Goal: Information Seeking & Learning: Check status

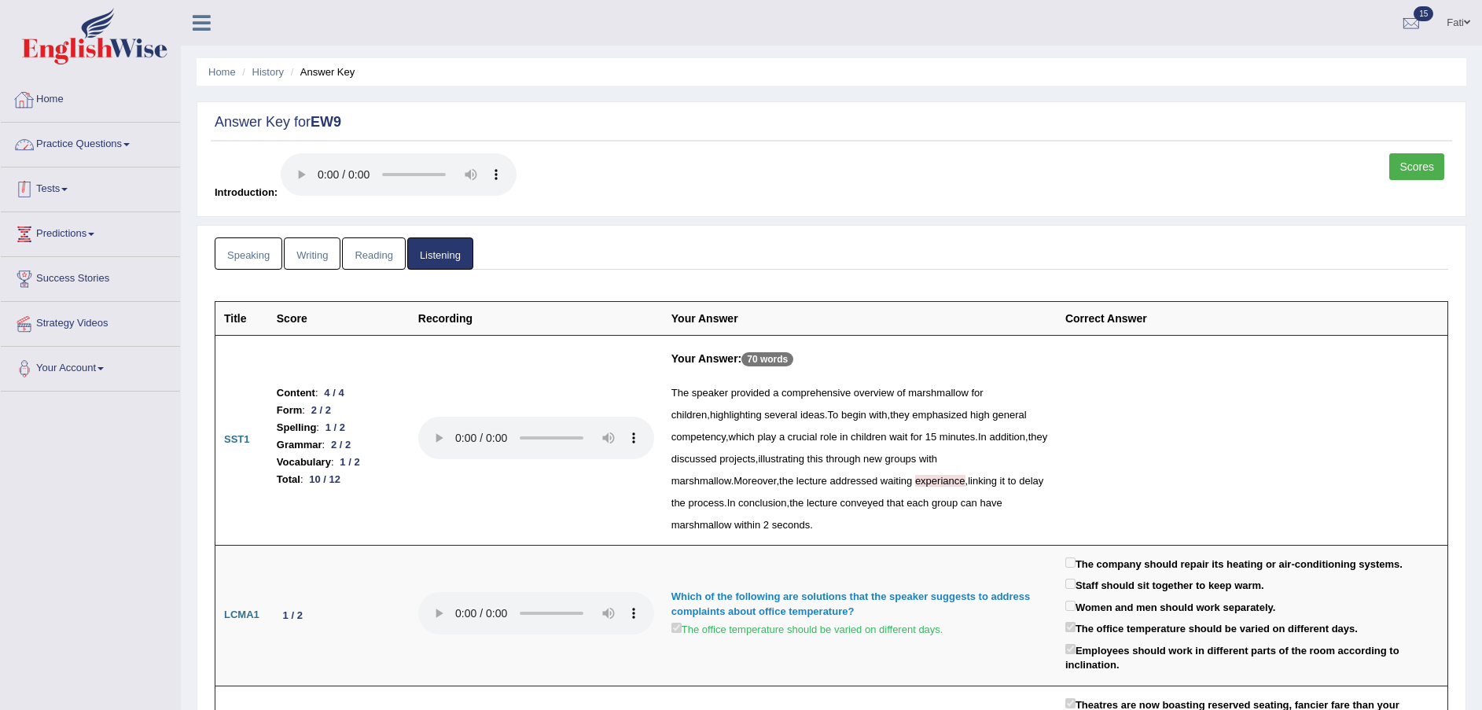
click at [59, 176] on link "Tests" at bounding box center [90, 186] width 179 height 39
drag, startPoint x: 57, startPoint y: 274, endPoint x: 78, endPoint y: 274, distance: 21.2
click at [57, 274] on link "History" at bounding box center [102, 281] width 147 height 28
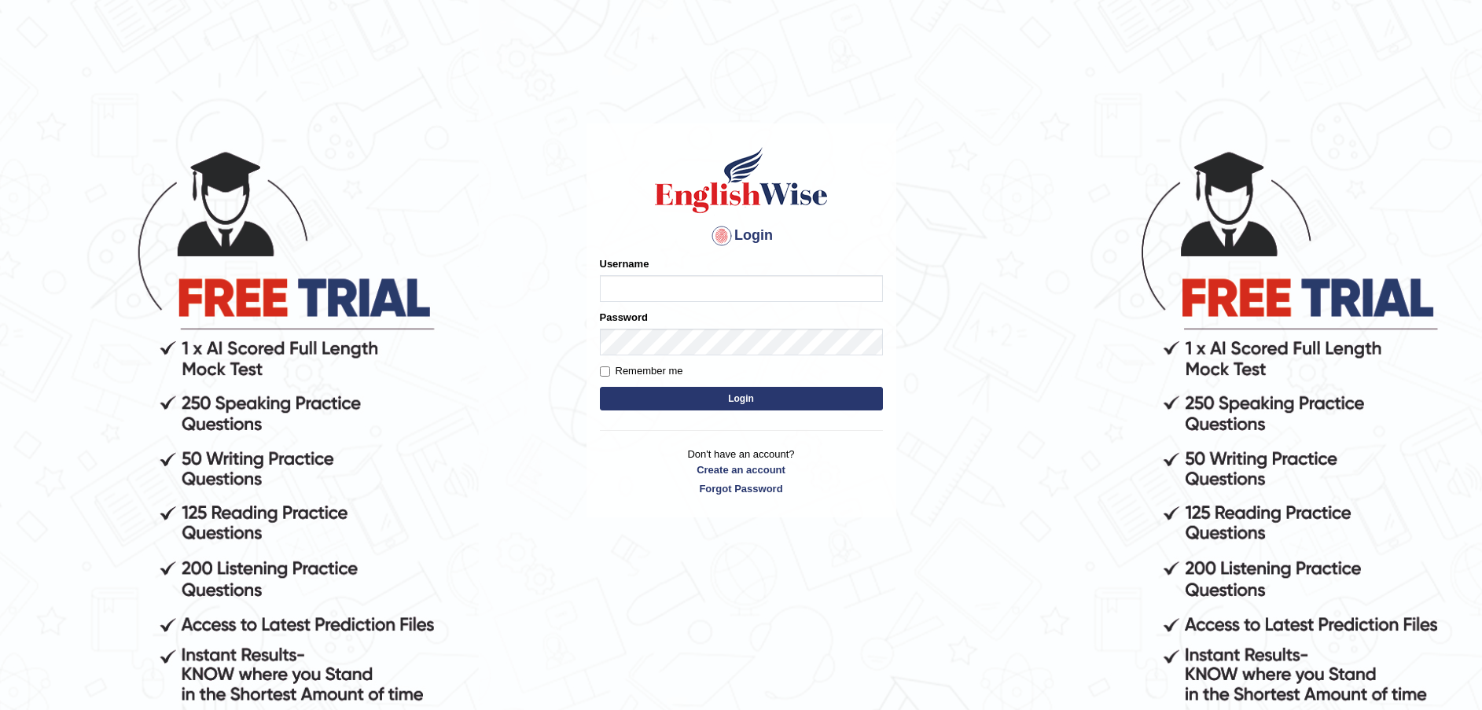
type input "Fatimah"
click at [715, 399] on button "Login" at bounding box center [741, 399] width 283 height 24
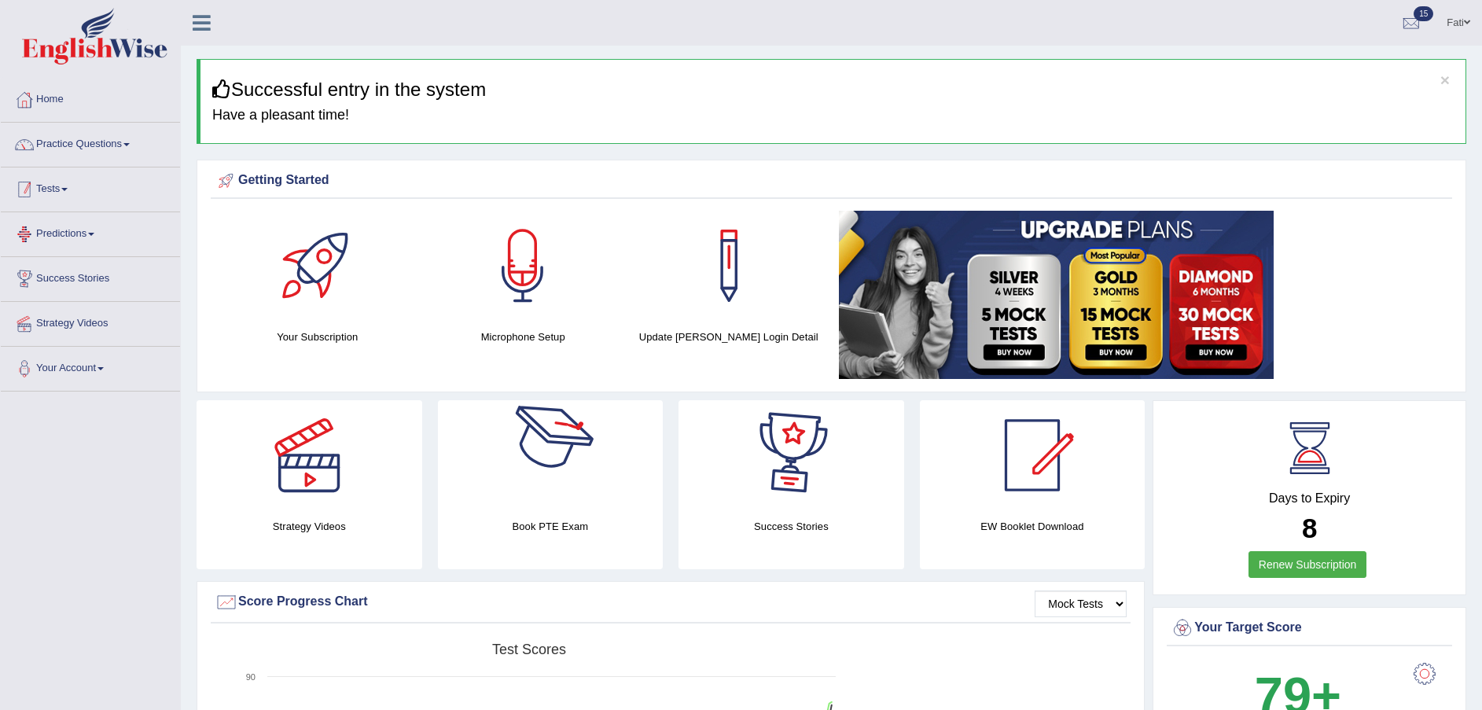
click at [79, 195] on link "Tests" at bounding box center [90, 186] width 179 height 39
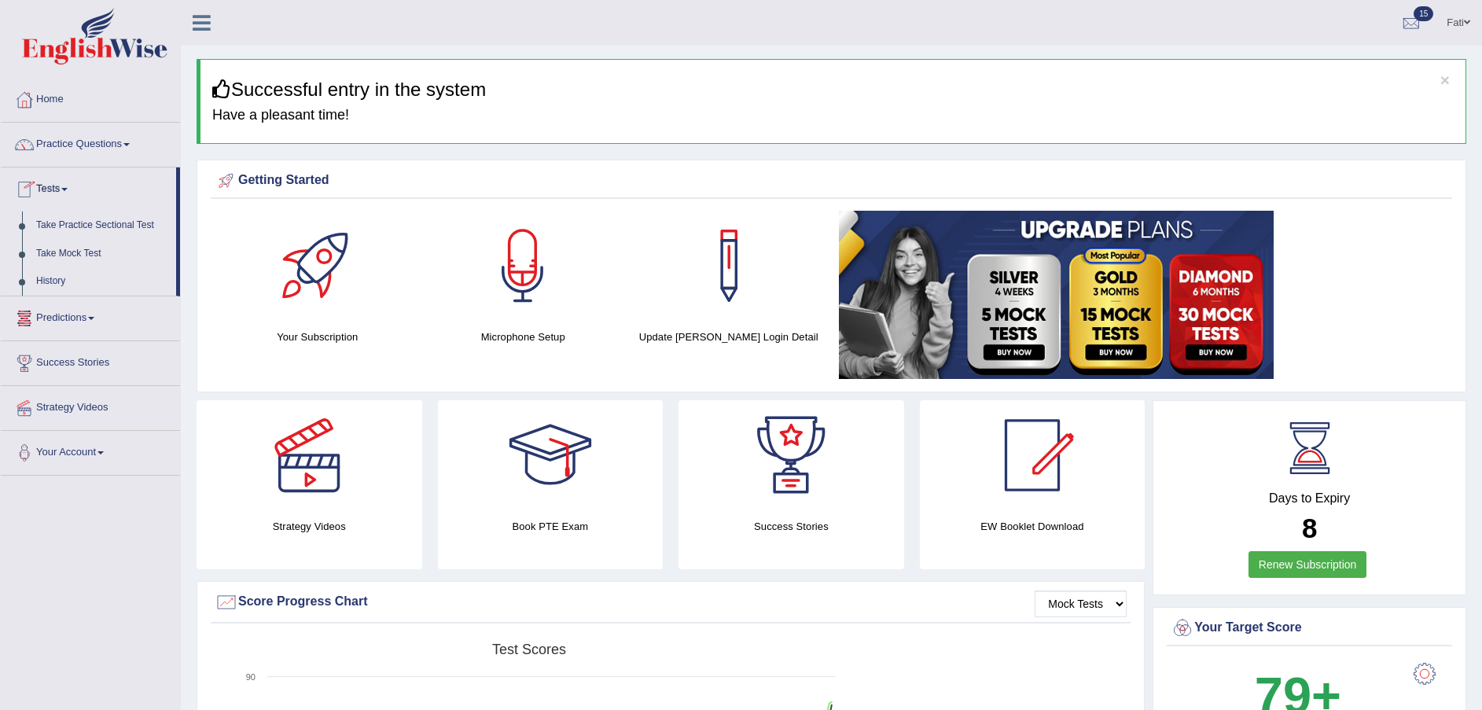
click at [64, 282] on link "History" at bounding box center [102, 281] width 147 height 28
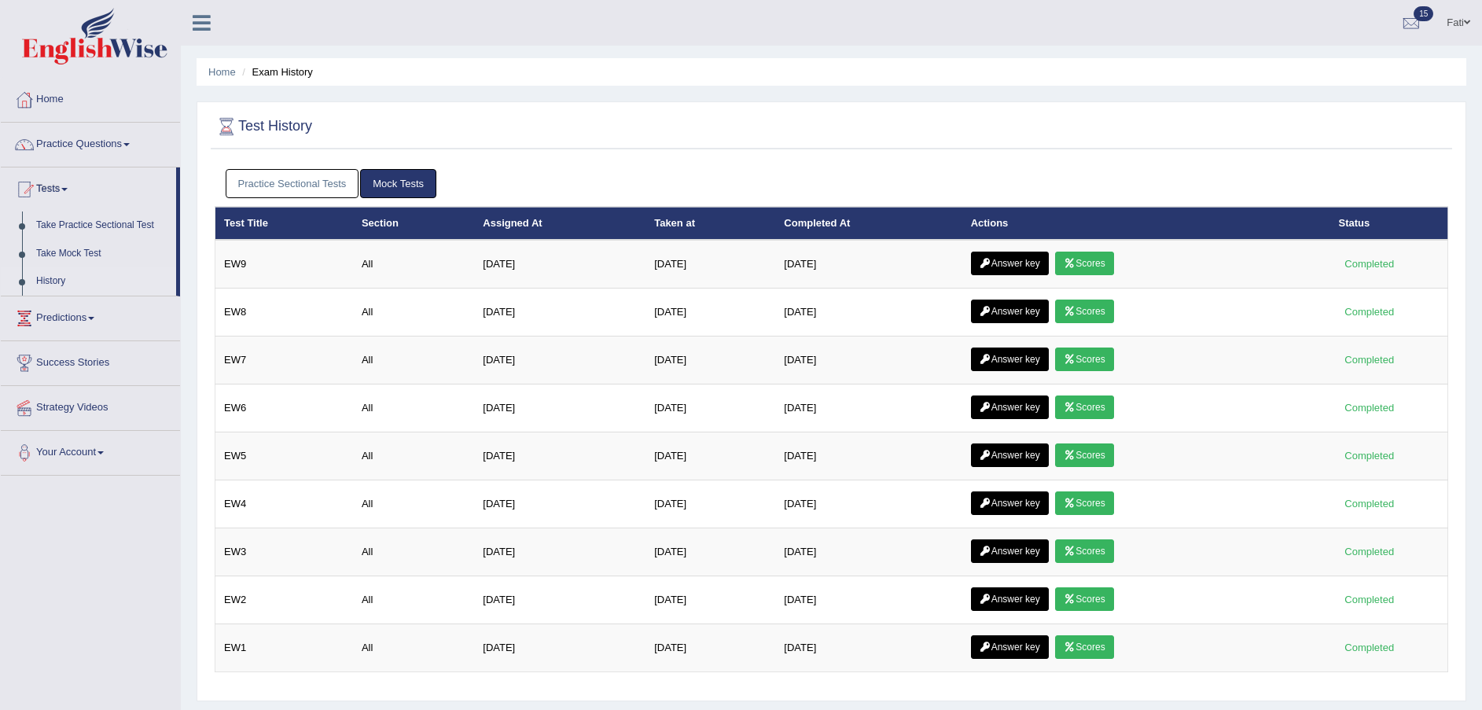
click at [1027, 311] on link "Answer key" at bounding box center [1010, 312] width 78 height 24
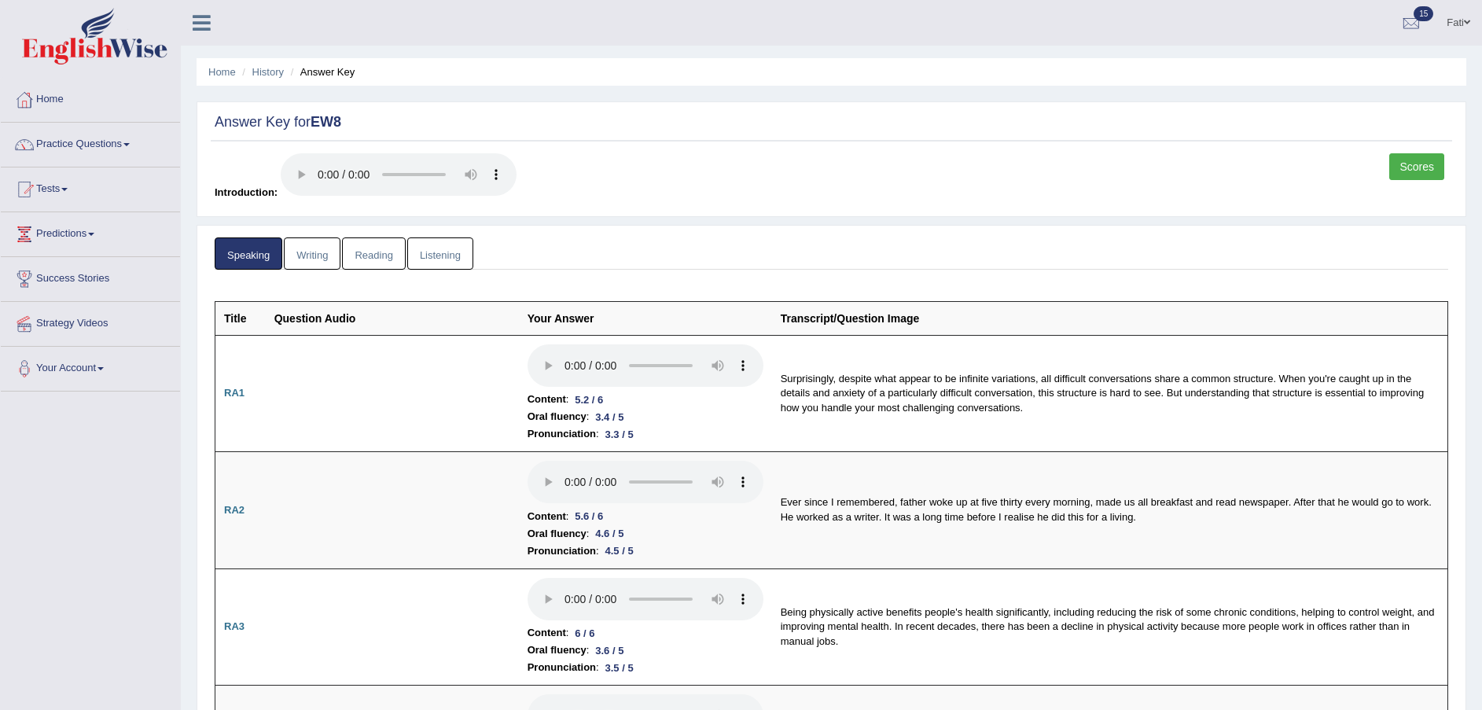
click at [346, 252] on link "Reading" at bounding box center [373, 253] width 63 height 32
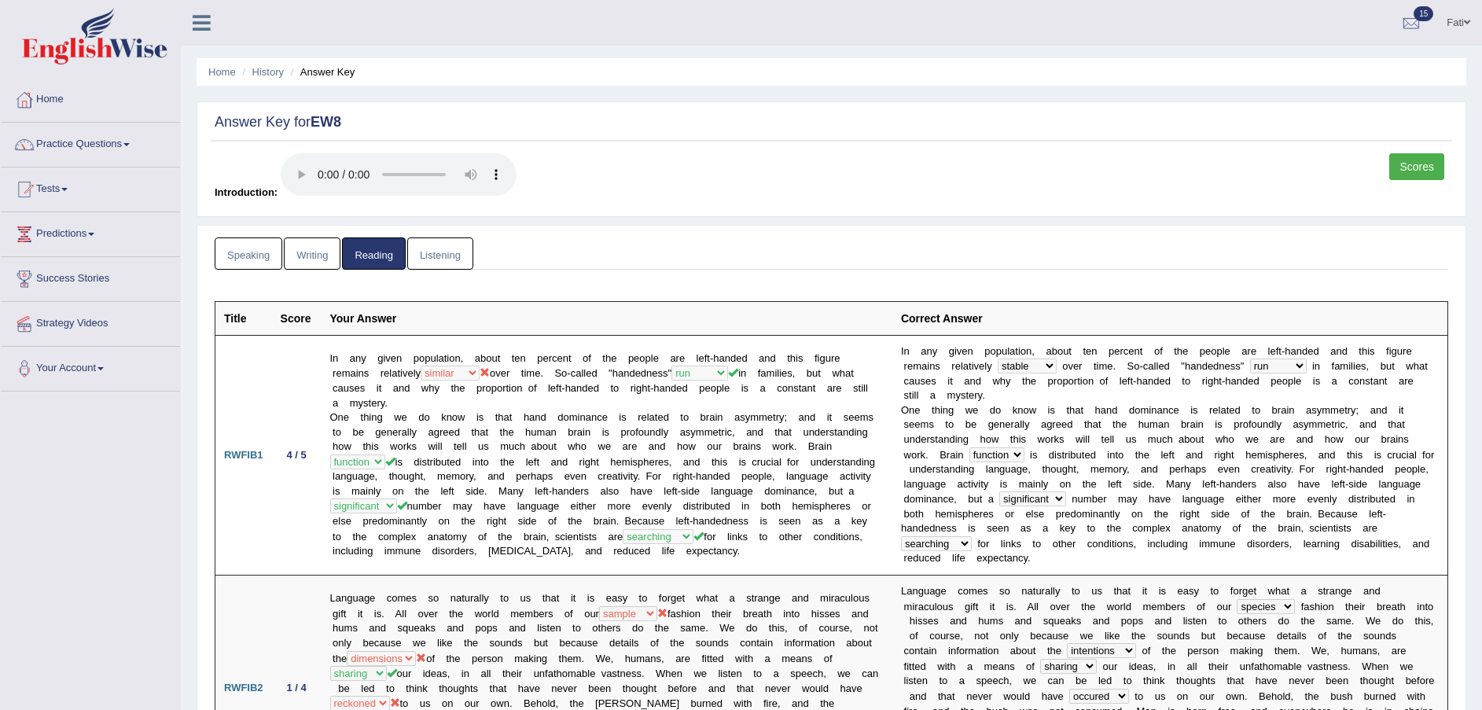
click at [456, 248] on link "Listening" at bounding box center [440, 253] width 66 height 32
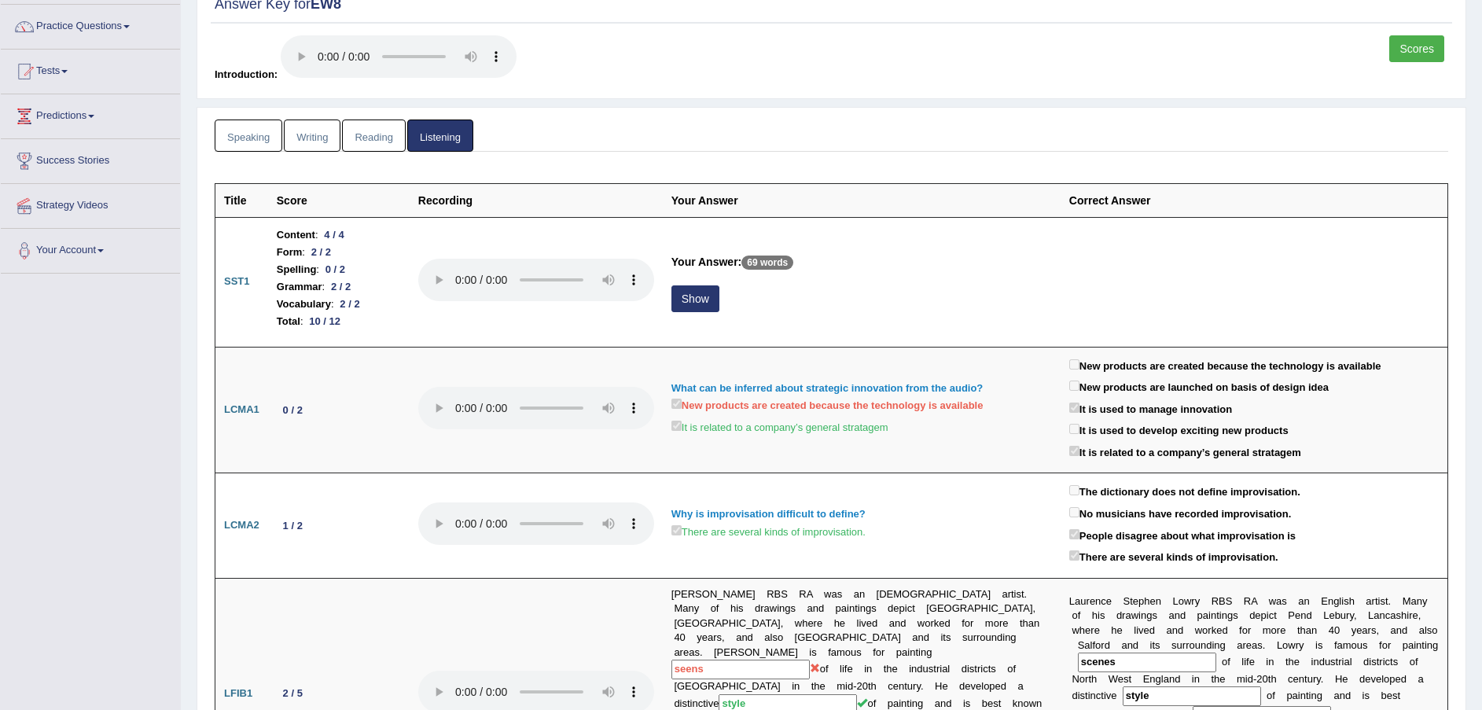
scroll to position [472, 0]
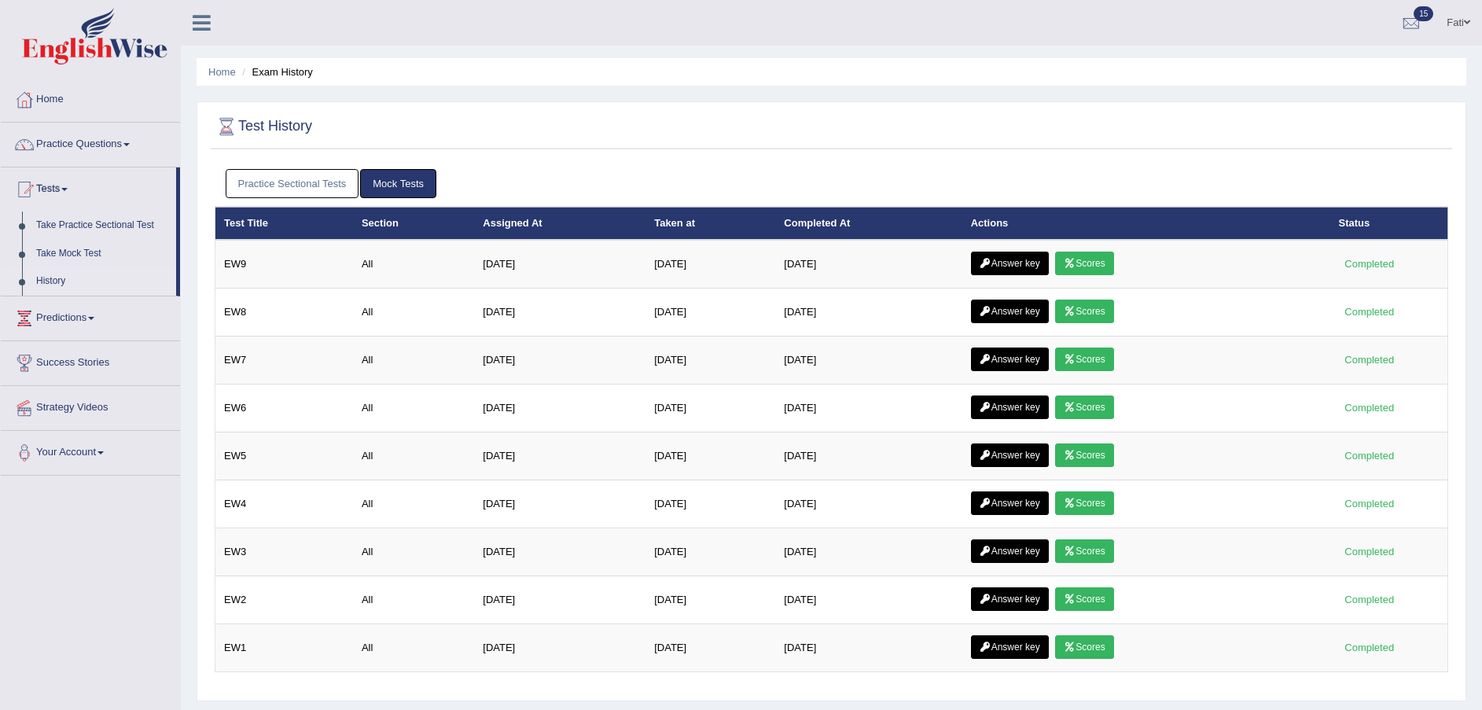
drag, startPoint x: 0, startPoint y: 0, endPoint x: 994, endPoint y: 257, distance: 1026.4
click at [994, 257] on link "Answer key" at bounding box center [1010, 264] width 78 height 24
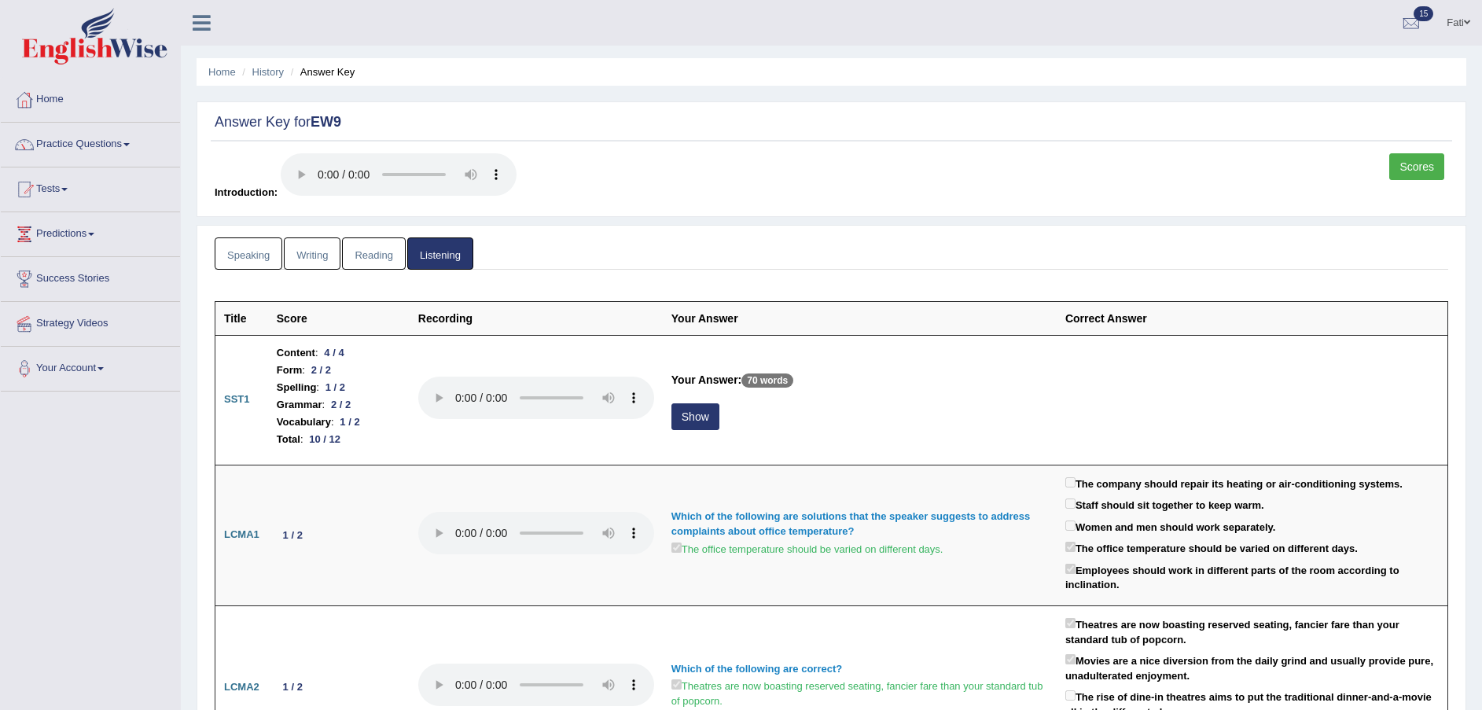
click at [391, 257] on link "Reading" at bounding box center [373, 253] width 63 height 32
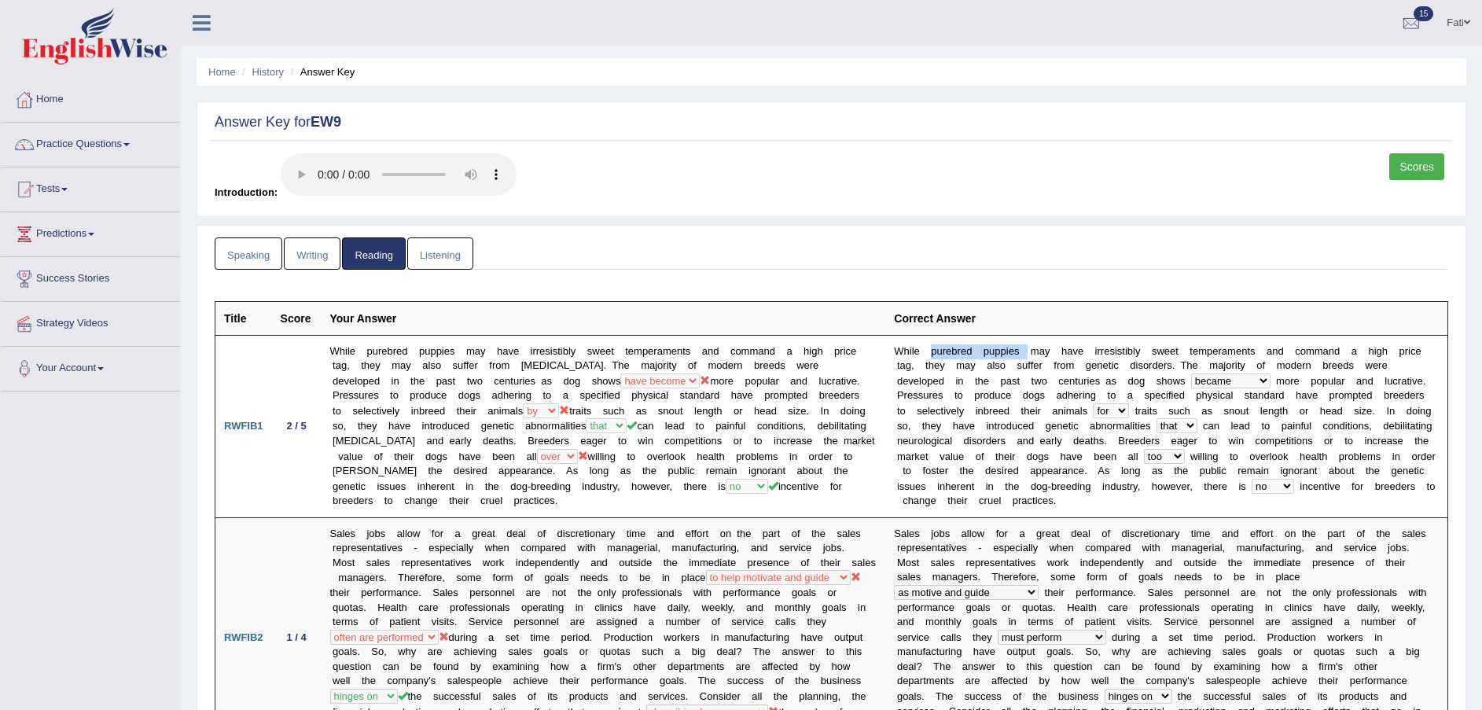
drag, startPoint x: 1021, startPoint y: 352, endPoint x: 930, endPoint y: 352, distance: 91.2
click at [930, 352] on td "W h i l e p u r e b r e d p u p p i e s m a y h a v e i r r e s i s t i b l y s…" at bounding box center [1166, 426] width 562 height 182
copy td "p u r e b r e d p u p p i e s"
drag, startPoint x: 1248, startPoint y: 351, endPoint x: 1082, endPoint y: 351, distance: 166.7
click at [1082, 351] on td "W h i l e p u r e b r e d p u p p i e s m a y h a v e i r r e s i s t i b l y s…" at bounding box center [1166, 426] width 562 height 182
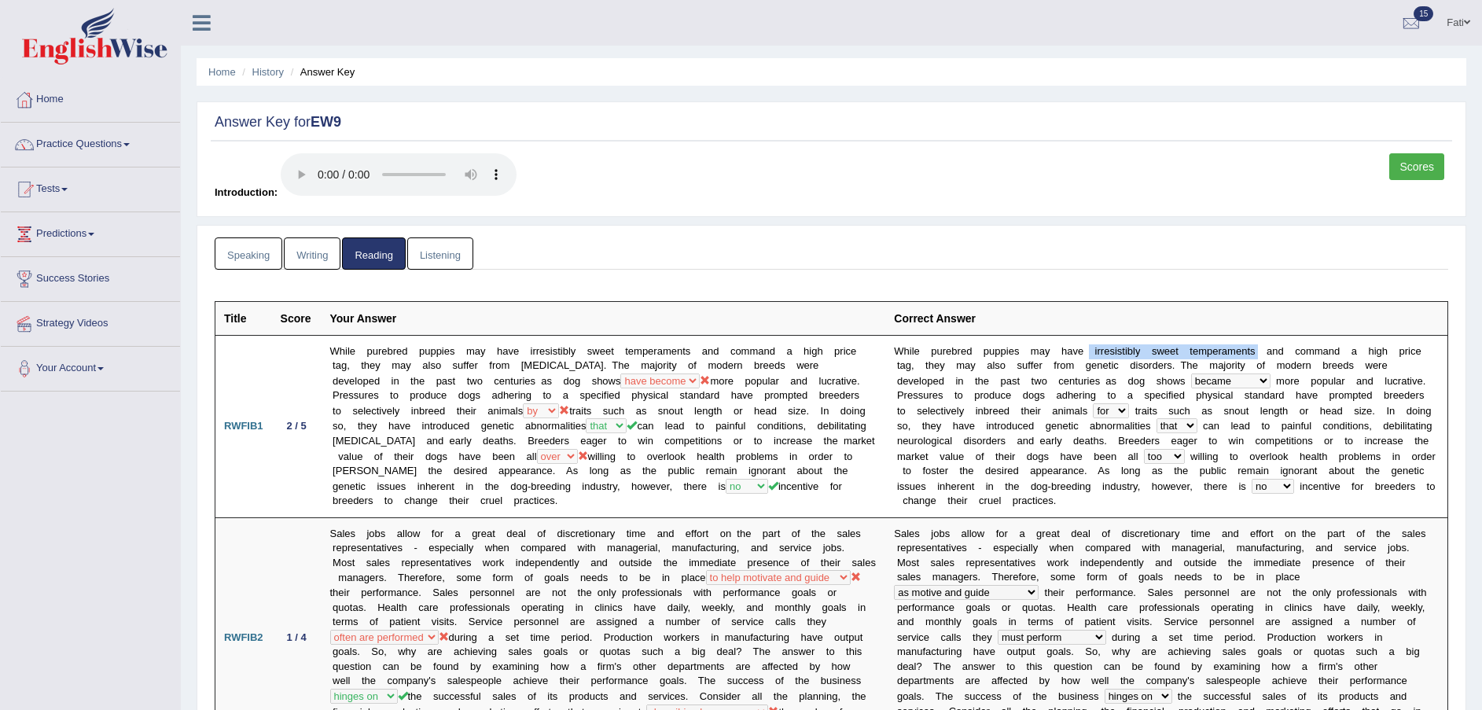
copy td "i r r e s i s t i b l y s w e e t t e m p e r a m e n t s"
click at [1202, 501] on td "W h i l e p u r e b r e d p u p p i e s m a y h a v e i r r e s i s t i b l y s…" at bounding box center [1166, 426] width 562 height 182
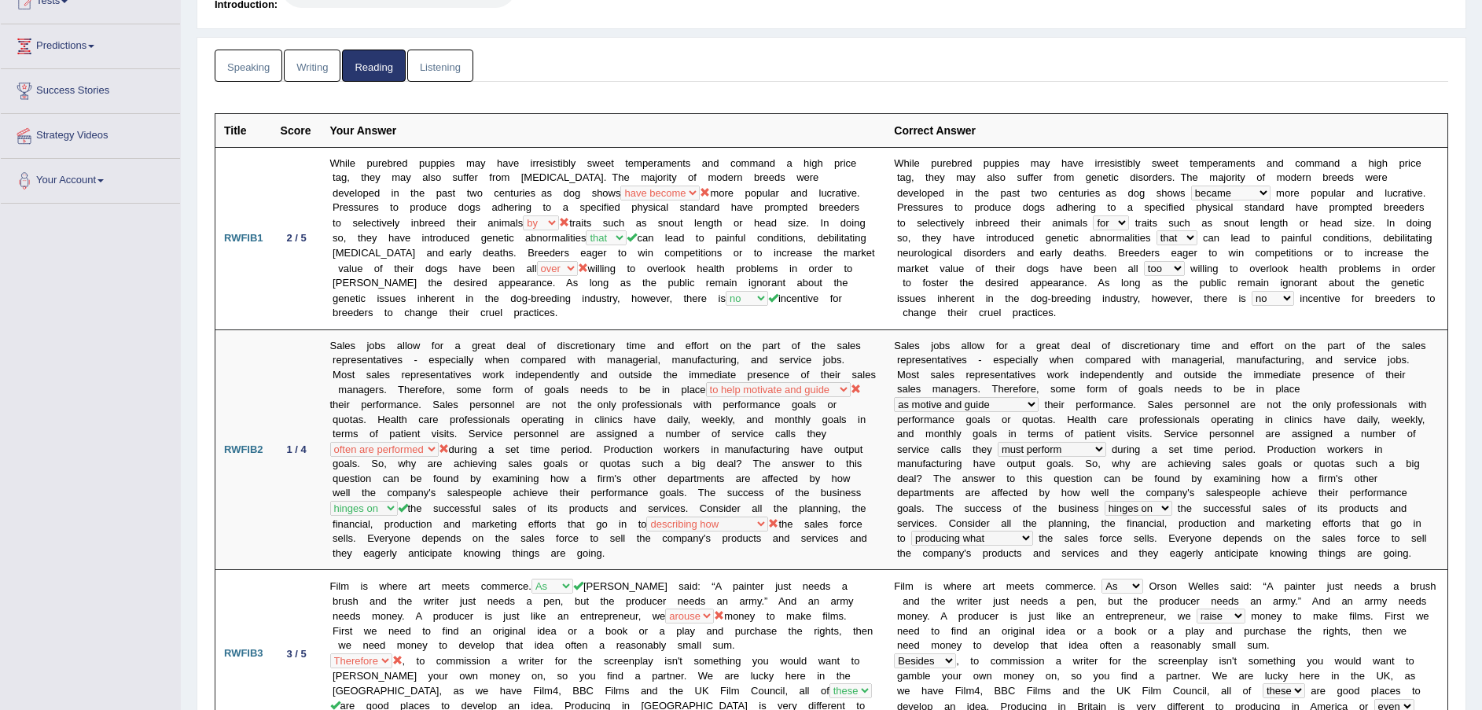
scroll to position [236, 0]
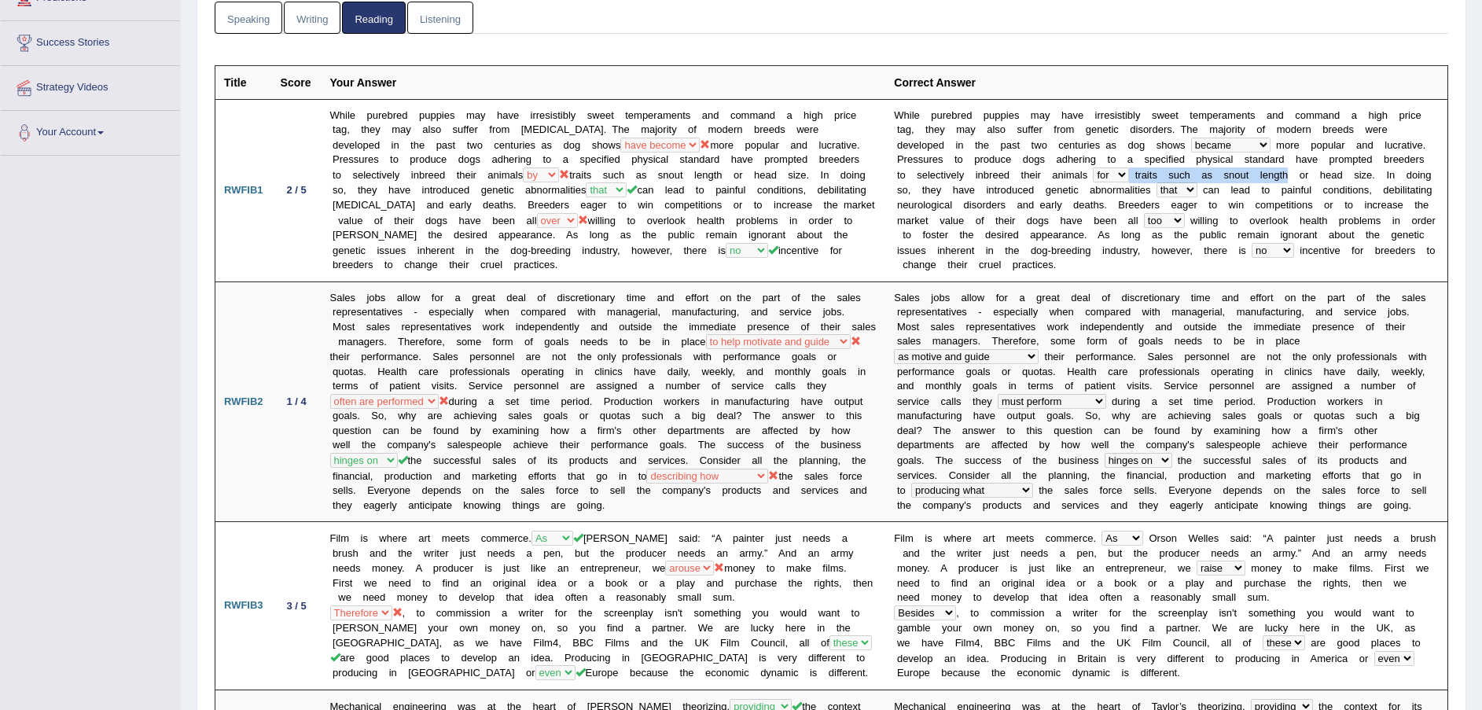
drag, startPoint x: 1209, startPoint y: 178, endPoint x: 1053, endPoint y: 178, distance: 155.7
click at [1053, 178] on td "W h i l e p u r e b r e d p u p p i e s m a y h a v e i r r e s i s t i b l y s…" at bounding box center [1166, 190] width 562 height 182
copy td "t r a i t s s u c h a s s n o u t l e n g t h"
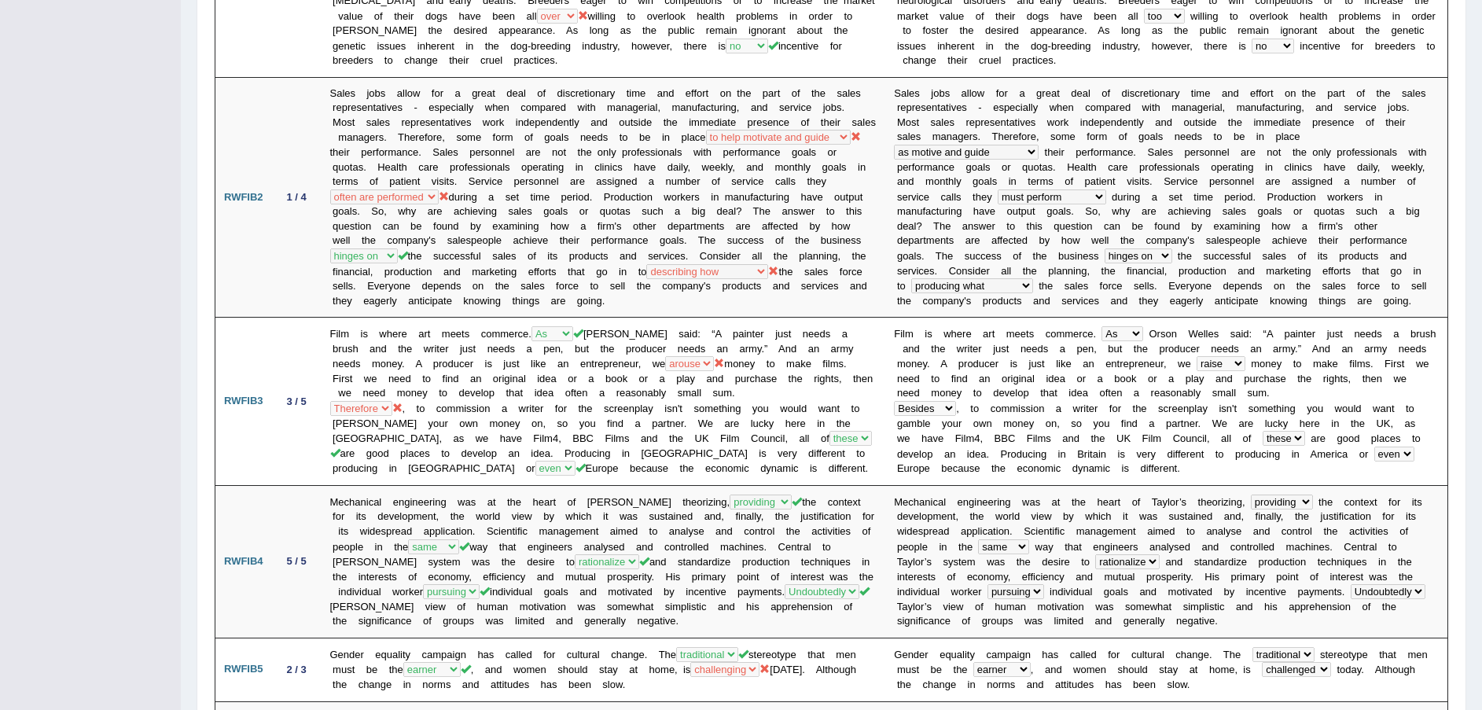
scroll to position [472, 0]
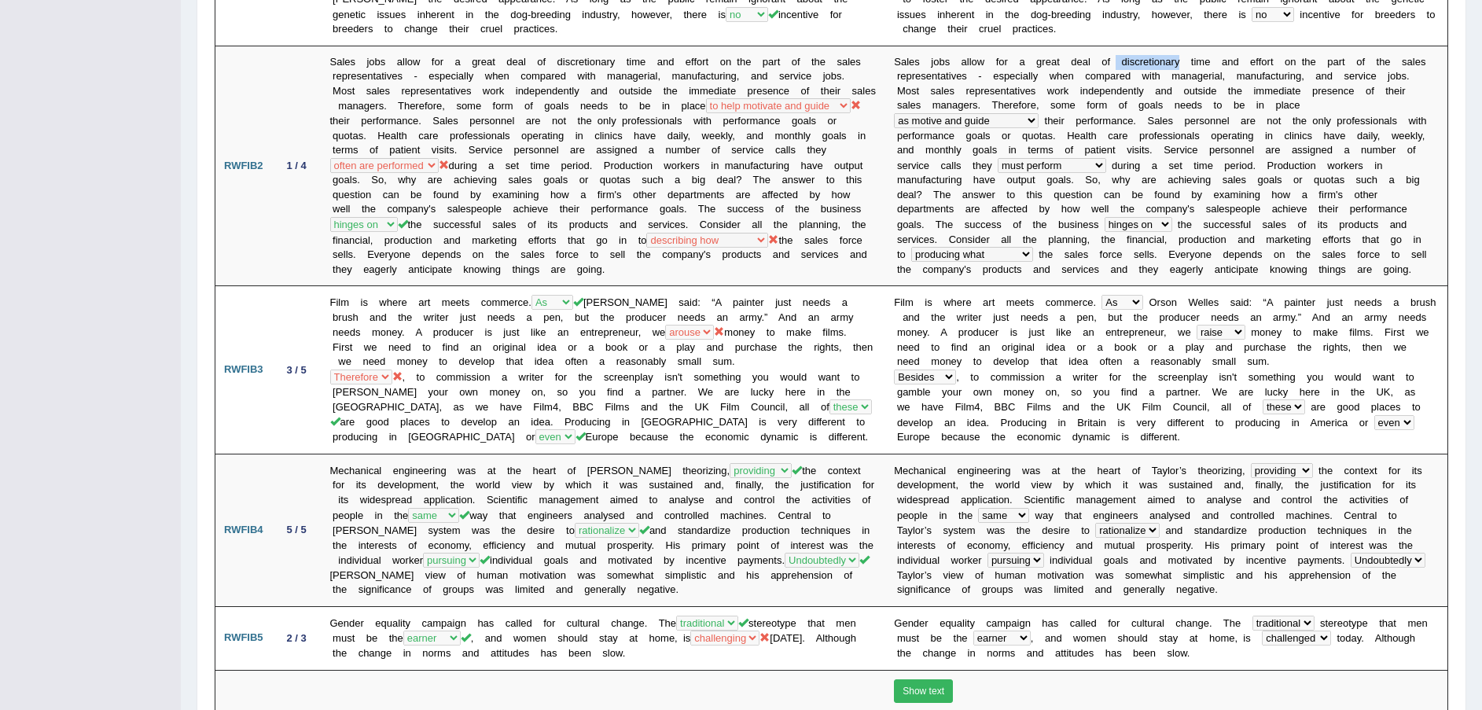
drag, startPoint x: 1172, startPoint y: 60, endPoint x: 1108, endPoint y: 58, distance: 64.5
click at [1108, 58] on td "S a l e s j o b s a l l o w f o r a g r e a t d e a l o f d i s c r e t i o n a…" at bounding box center [1166, 166] width 562 height 240
copy td "d i s c r e t i o n a r y"
click at [1405, 139] on b "e" at bounding box center [1408, 136] width 6 height 12
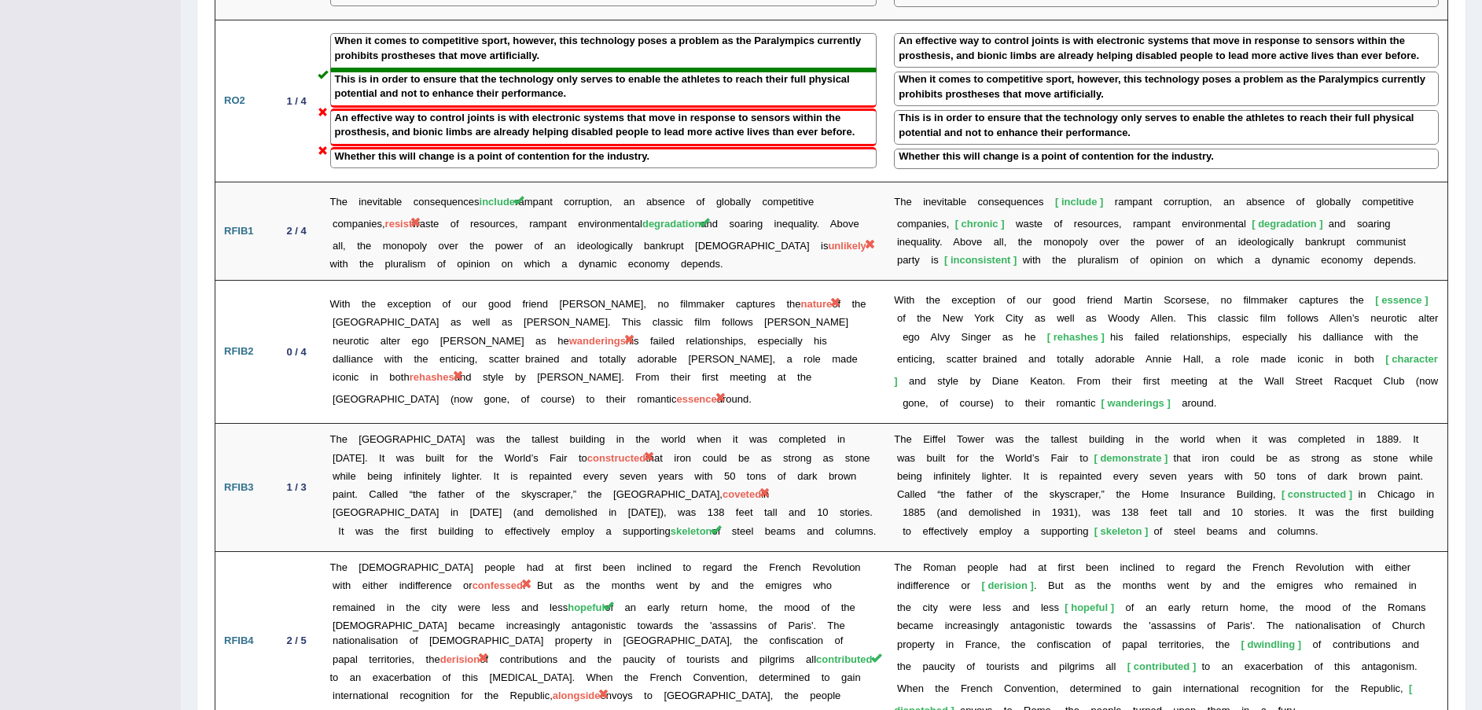
scroll to position [1710, 0]
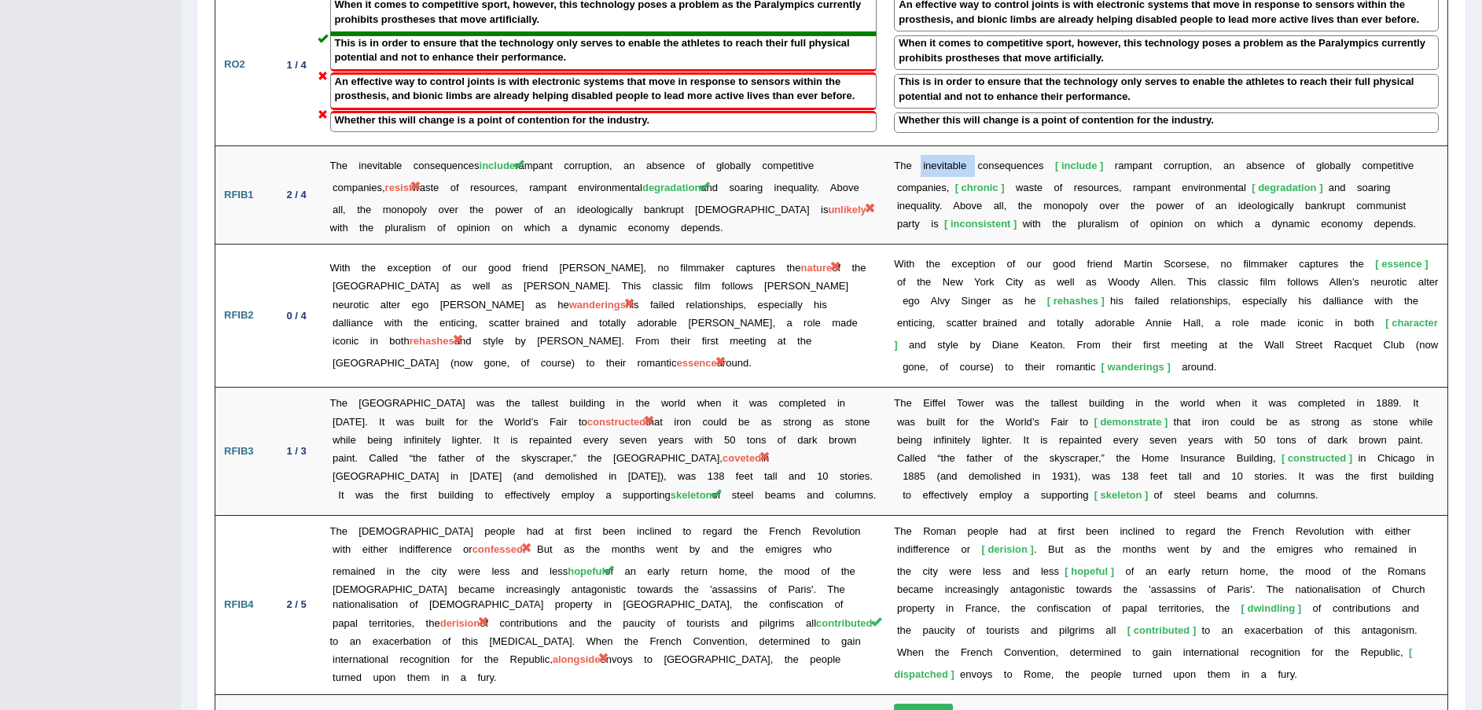
drag, startPoint x: 970, startPoint y: 138, endPoint x: 918, endPoint y: 138, distance: 51.9
click at [918, 145] on td "T h e i n e v i t a b l e c o n s e q u e n c e s include r a m p a n t c o r r…" at bounding box center [1166, 194] width 562 height 99
copy td "i n e v i t a b l e"
drag, startPoint x: 1115, startPoint y: 156, endPoint x: 1237, endPoint y: 156, distance: 121.9
click at [1237, 156] on td "T h e i n e v i t a b l e c o n s e q u e n c e s include r a m p a n t c o r r…" at bounding box center [1166, 194] width 562 height 99
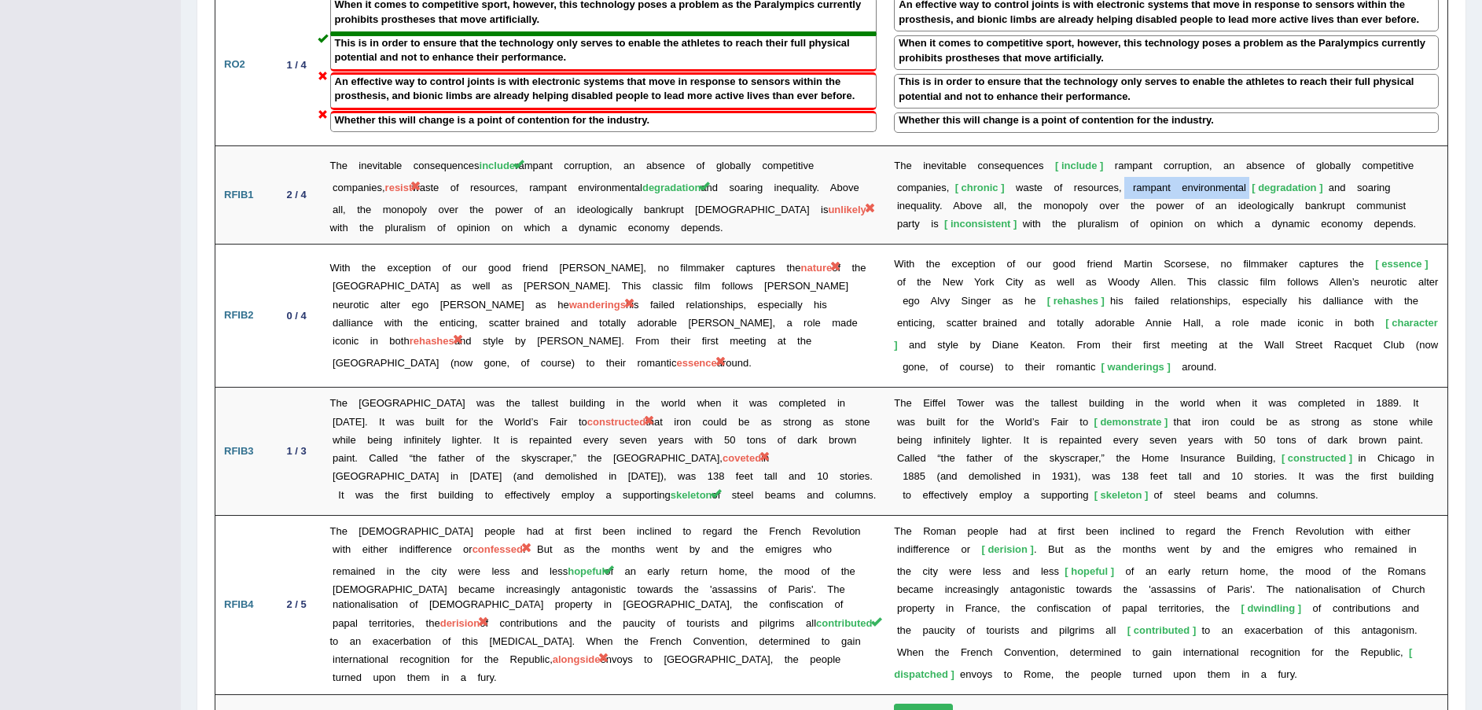
copy td "r a m p a n t e n v i r o n m e n t a l"
click at [1373, 244] on td "W i t h t h e e x c e p t i o n o f o u r g o o d f r i e n d M a r t i n S c o…" at bounding box center [1166, 315] width 562 height 143
drag, startPoint x: 1434, startPoint y: 150, endPoint x: 1329, endPoint y: 168, distance: 106.9
click at [1329, 168] on td "T h e i n e v i t a b l e c o n s e q u e n c e s include r a m p a n t c o r r…" at bounding box center [1166, 194] width 562 height 99
copy td "s o a r i n g i n e q u a l i t y ."
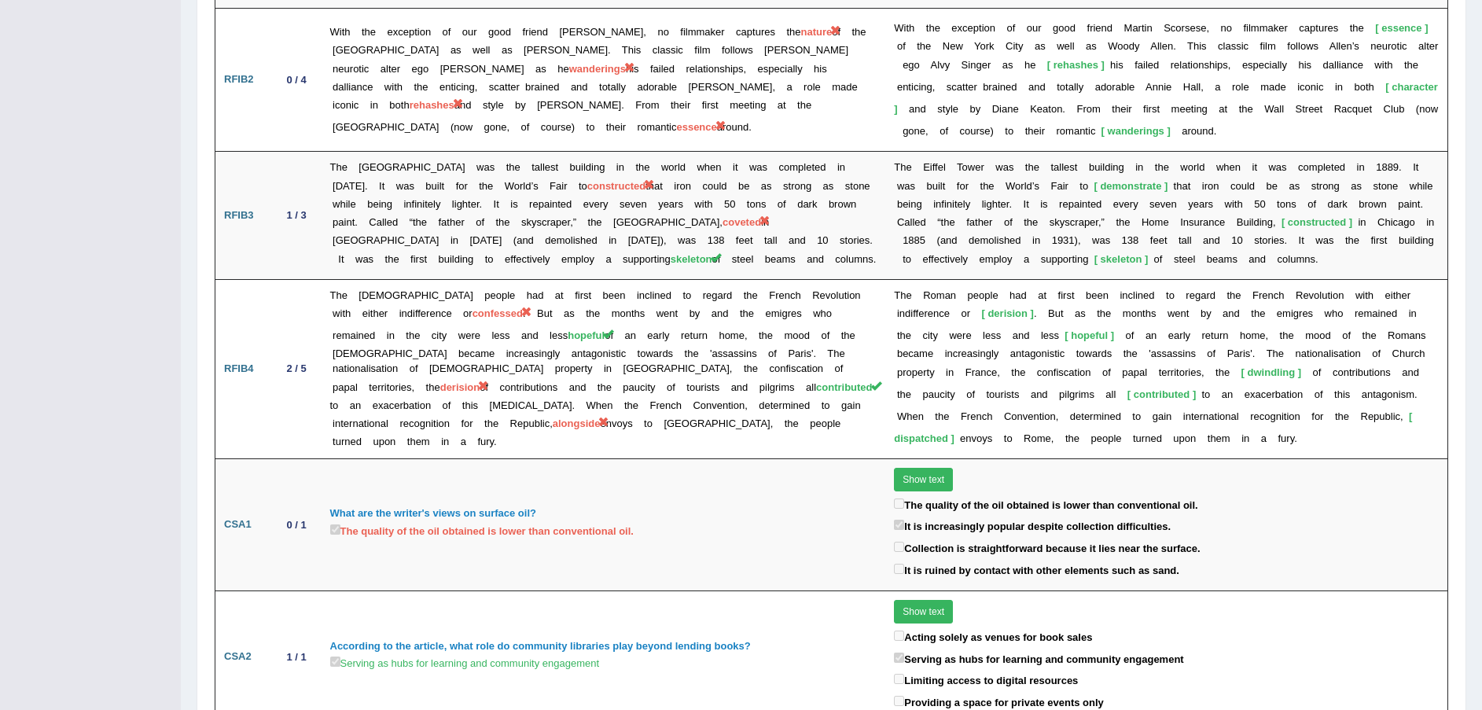
scroll to position [1828, 0]
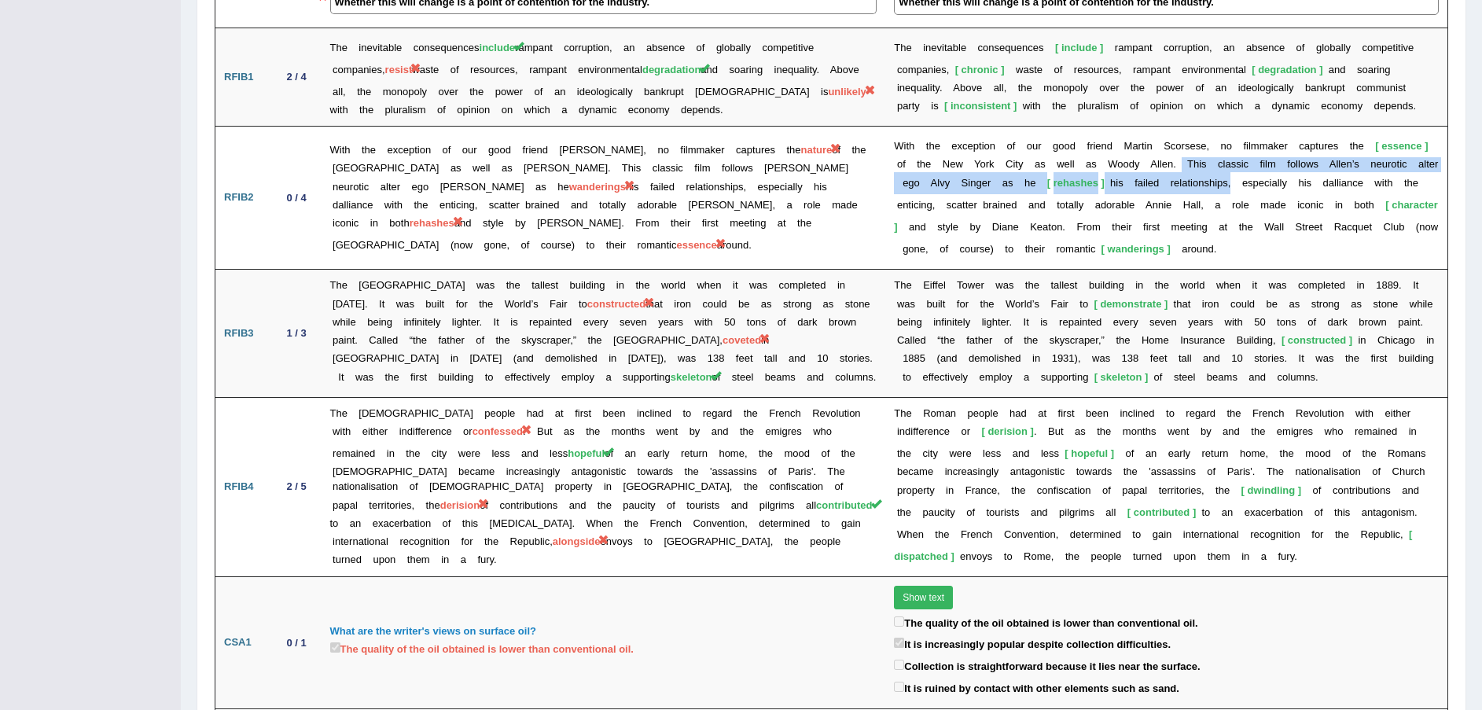
drag, startPoint x: 1151, startPoint y: 139, endPoint x: 1183, endPoint y: 157, distance: 37.0
click at [1183, 157] on td "W i t h t h e e x c e p t i o n o f o u r g o o d f r i e n d M a r t i n S c o…" at bounding box center [1166, 198] width 562 height 143
copy td "T h i s c l a s s i c f i l m f o l l o w s A l l e n ’ s n e u r o t i c a l t…"
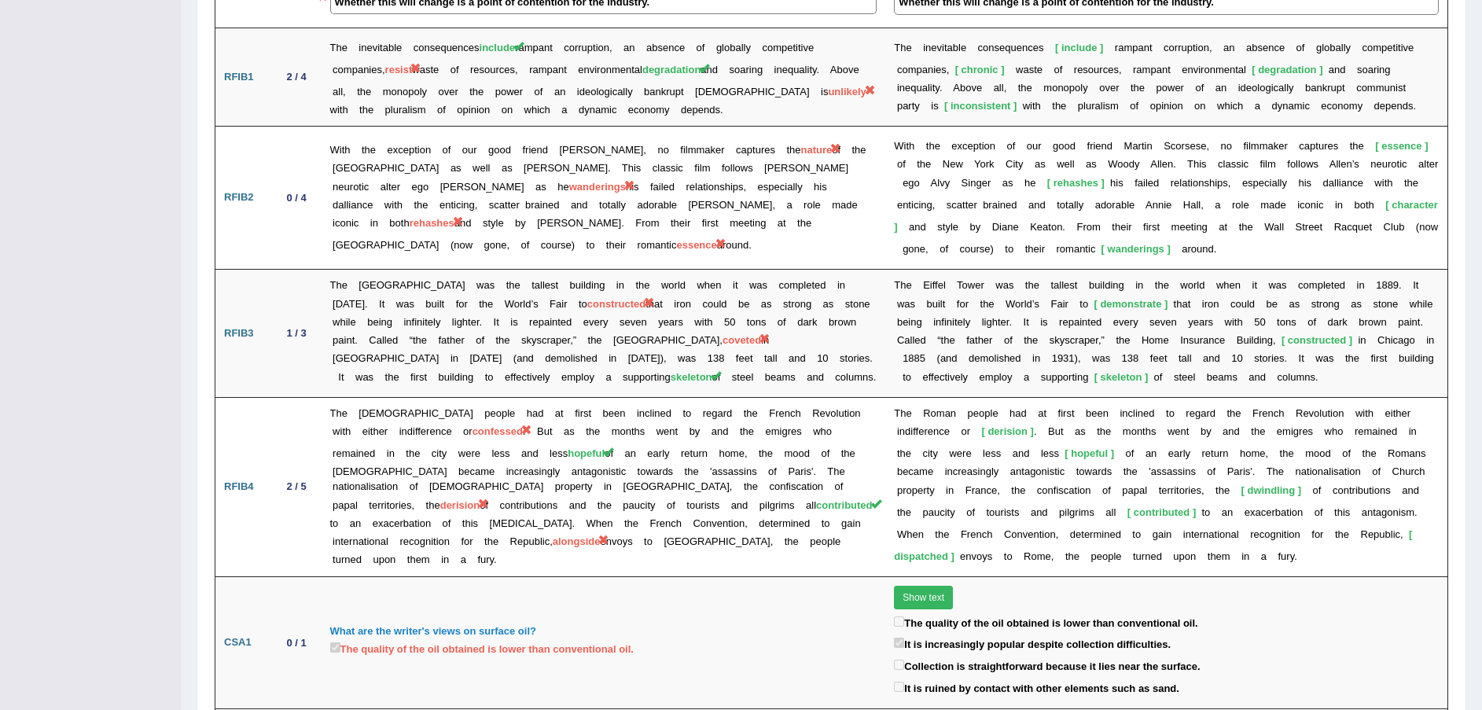
click at [1233, 208] on td "W i t h t h e e x c e p t i o n o f o u r g o o d f r i e n d M a r t i n S c o…" at bounding box center [1166, 198] width 562 height 143
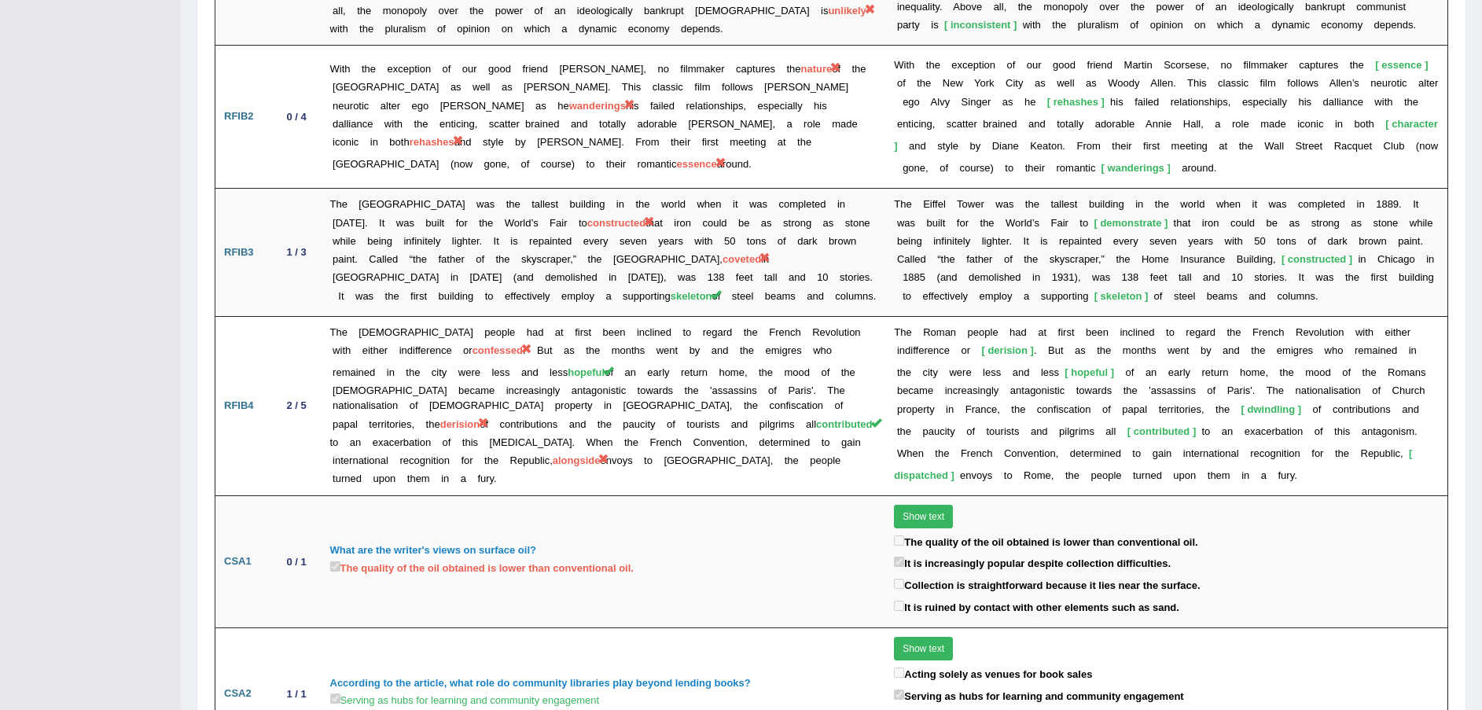
scroll to position [1946, 0]
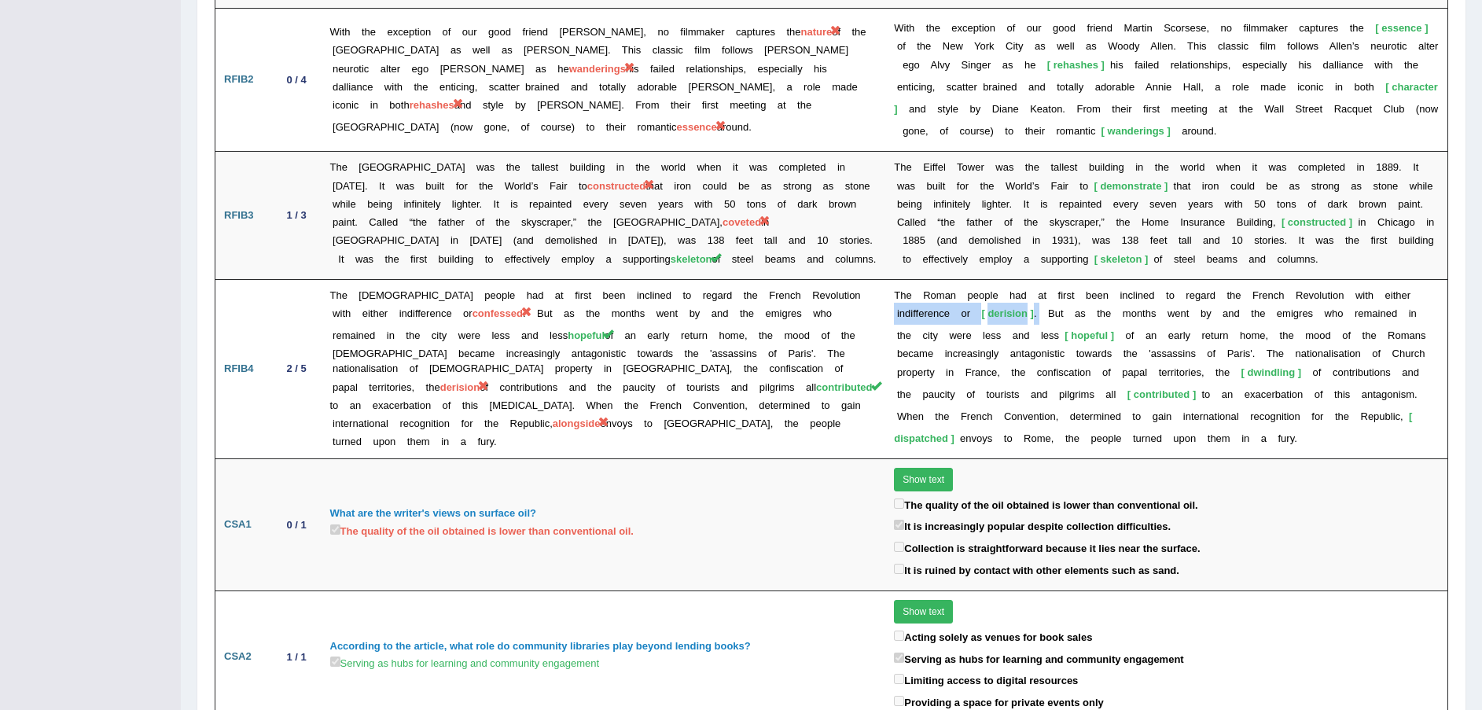
drag, startPoint x: 891, startPoint y: 287, endPoint x: 1031, endPoint y: 286, distance: 140.7
click at [1031, 286] on td "T h e R o m a n p e o p l e h a d a t f i r s t b e e n i n c l i n e d t o r e…" at bounding box center [1166, 368] width 562 height 179
copy td "i n d i f f e r e n c e o r derision ."
click at [1196, 329] on b at bounding box center [1199, 335] width 6 height 12
drag, startPoint x: 1300, startPoint y: 282, endPoint x: 1255, endPoint y: 285, distance: 45.7
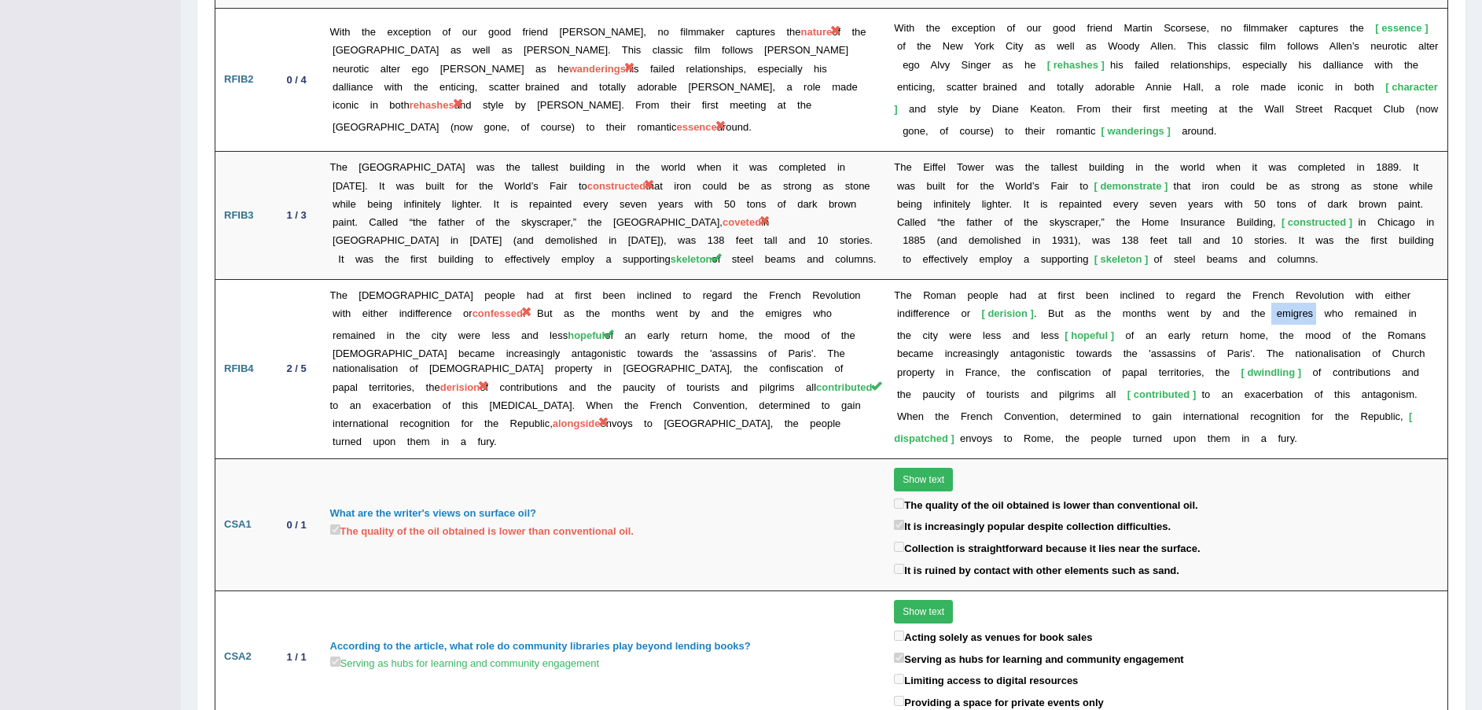
click at [1255, 285] on td "T h e R o m a n p e o p l e h a d a t f i r s t b e e n i n c l i n e d t o r e…" at bounding box center [1166, 368] width 562 height 179
copy td "e m i g r e s"
click at [1375, 318] on td "T h e R o m a n p e o p l e h a d a t f i r s t b e e n i n c l i n e d t o r e…" at bounding box center [1166, 368] width 562 height 179
drag, startPoint x: 1204, startPoint y: 322, endPoint x: 897, endPoint y: 325, distance: 307.4
click at [897, 325] on td "T h e R o m a n p e o p l e h a d a t f i r s t b e e n i n c l i n e d t o r e…" at bounding box center [1166, 368] width 562 height 179
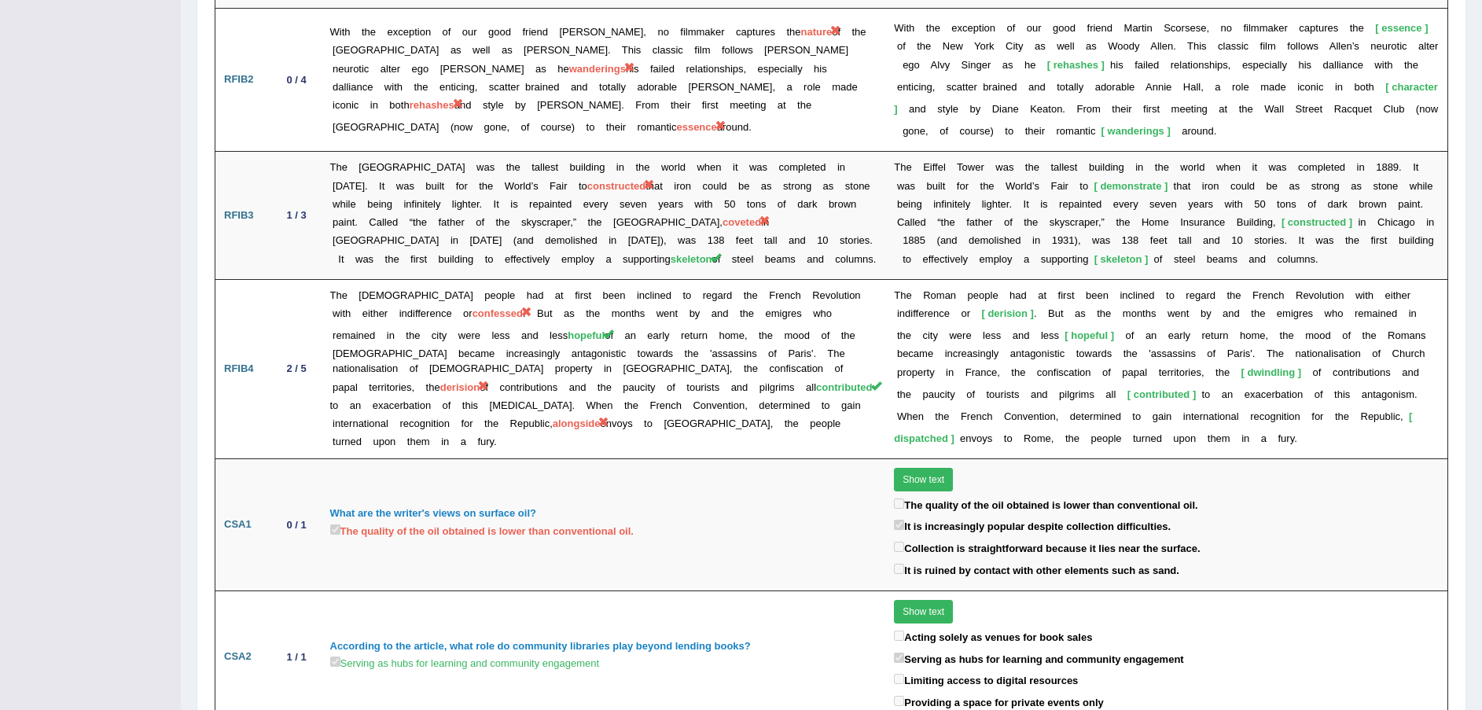
click at [1025, 366] on b at bounding box center [1028, 372] width 6 height 12
drag, startPoint x: 1149, startPoint y: 321, endPoint x: 1091, endPoint y: 319, distance: 57.4
click at [1091, 322] on td "T h e R o m a n p e o p l e h a d a t f i r s t b e e n i n c l i n e d t o r e…" at bounding box center [1166, 368] width 562 height 179
click at [1265, 495] on div "The quality of the oil obtained is lower than conventional oil." at bounding box center [1166, 506] width 545 height 22
drag, startPoint x: 1139, startPoint y: 346, endPoint x: 969, endPoint y: 349, distance: 169.8
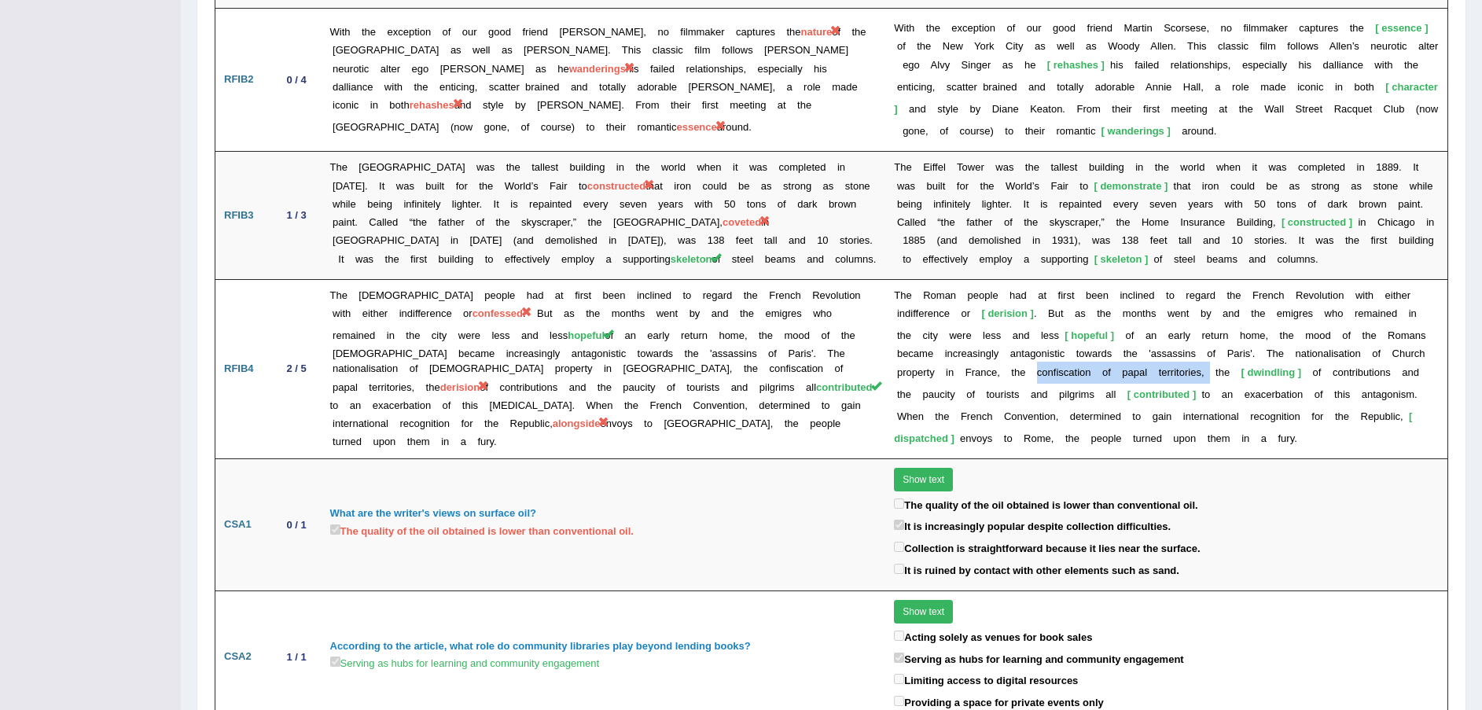
click at [969, 349] on td "T h e R o m a n p e o p l e h a d a t f i r s t b e e n i n c l i n e d t o r e…" at bounding box center [1166, 368] width 562 height 179
drag, startPoint x: 1237, startPoint y: 345, endPoint x: 1169, endPoint y: 341, distance: 68.5
click at [1169, 341] on td "T h e R o m a n p e o p l e h a d a t f i r s t b e e n i n c l i n e d t o r e…" at bounding box center [1166, 368] width 562 height 179
click at [1293, 516] on div "It is increasingly popular despite collection difficulties." at bounding box center [1166, 527] width 545 height 22
drag, startPoint x: 1206, startPoint y: 365, endPoint x: 1141, endPoint y: 371, distance: 65.6
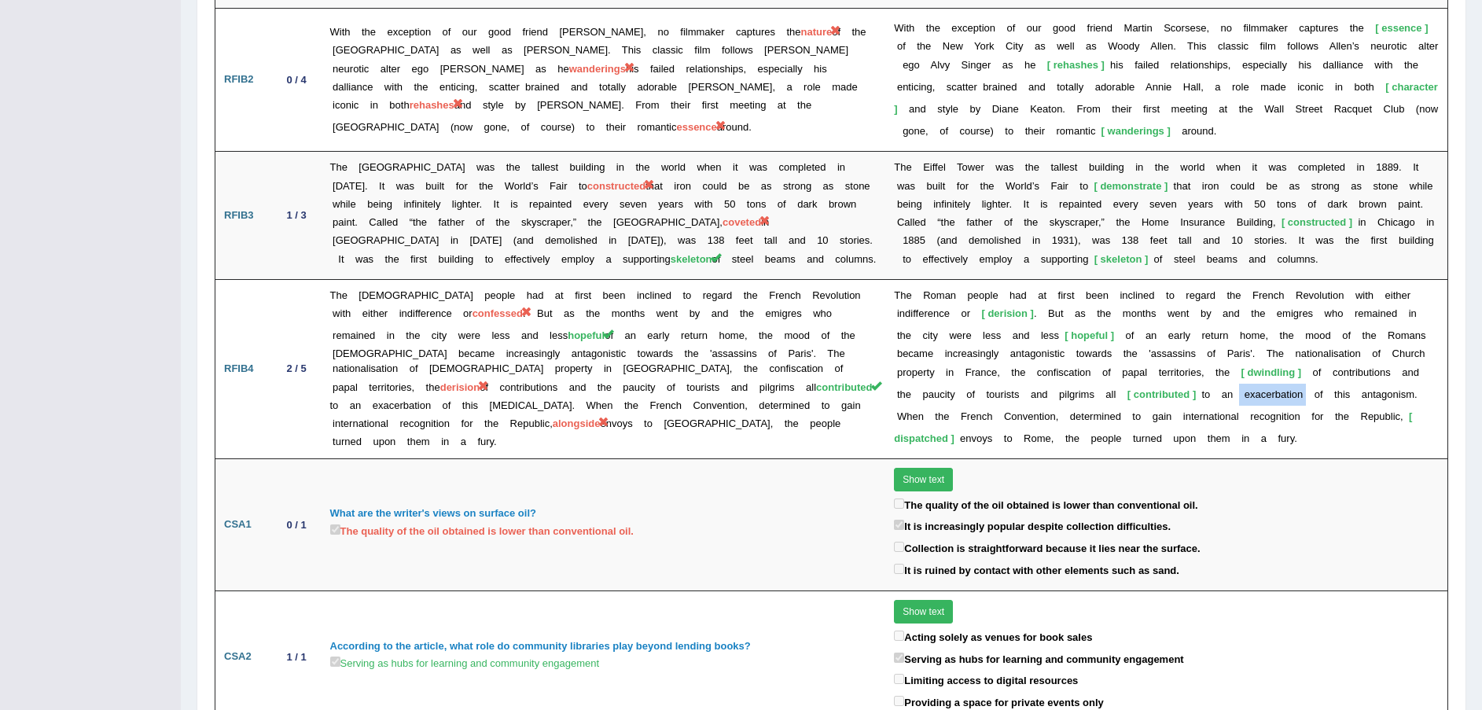
click at [1140, 372] on td "T h e R o m a n p e o p l e h a d a t f i r s t b e e n i n c l i n e d t o r e…" at bounding box center [1166, 368] width 562 height 179
drag, startPoint x: 1319, startPoint y: 364, endPoint x: 1262, endPoint y: 359, distance: 57.6
click at [1262, 359] on td "T h e R o m a n p e o p l e h a d a t f i r s t b e e n i n c l i n e d t o r e…" at bounding box center [1166, 368] width 562 height 179
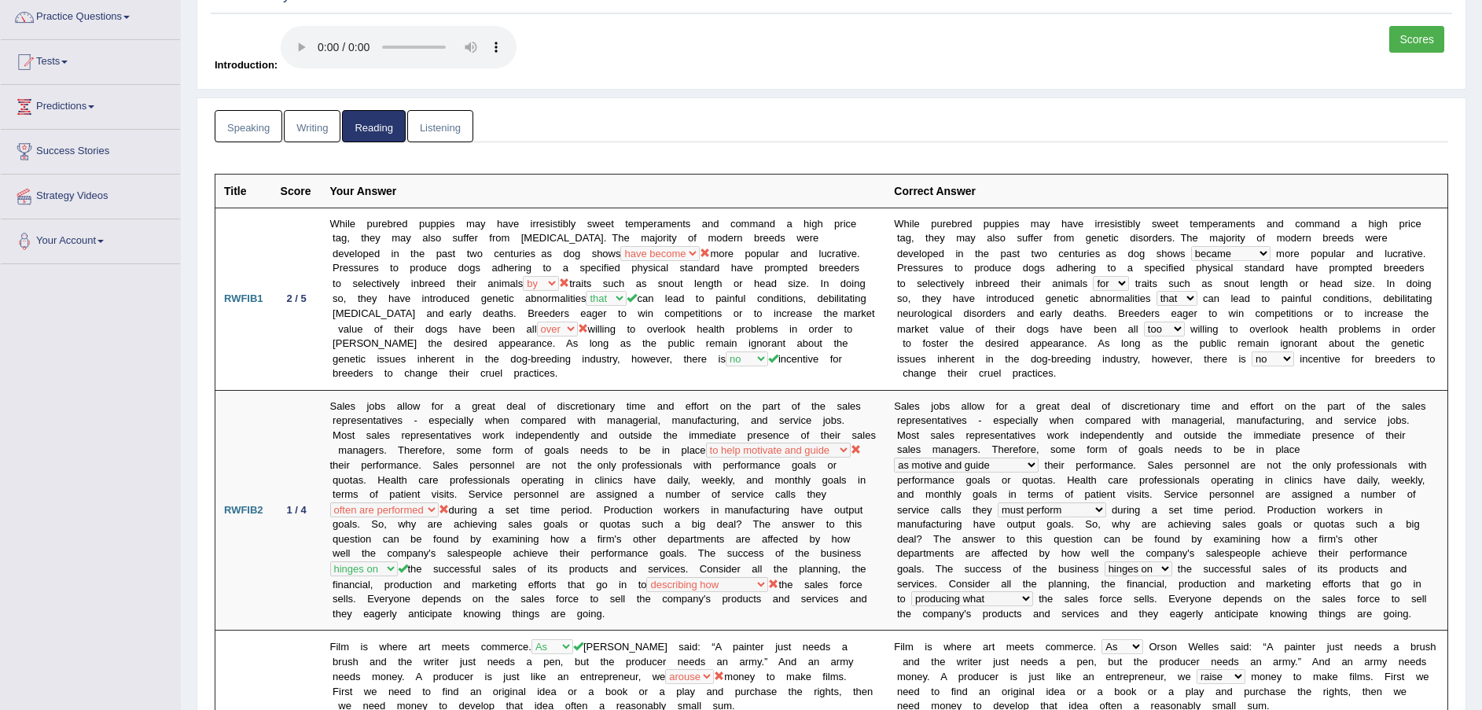
scroll to position [0, 0]
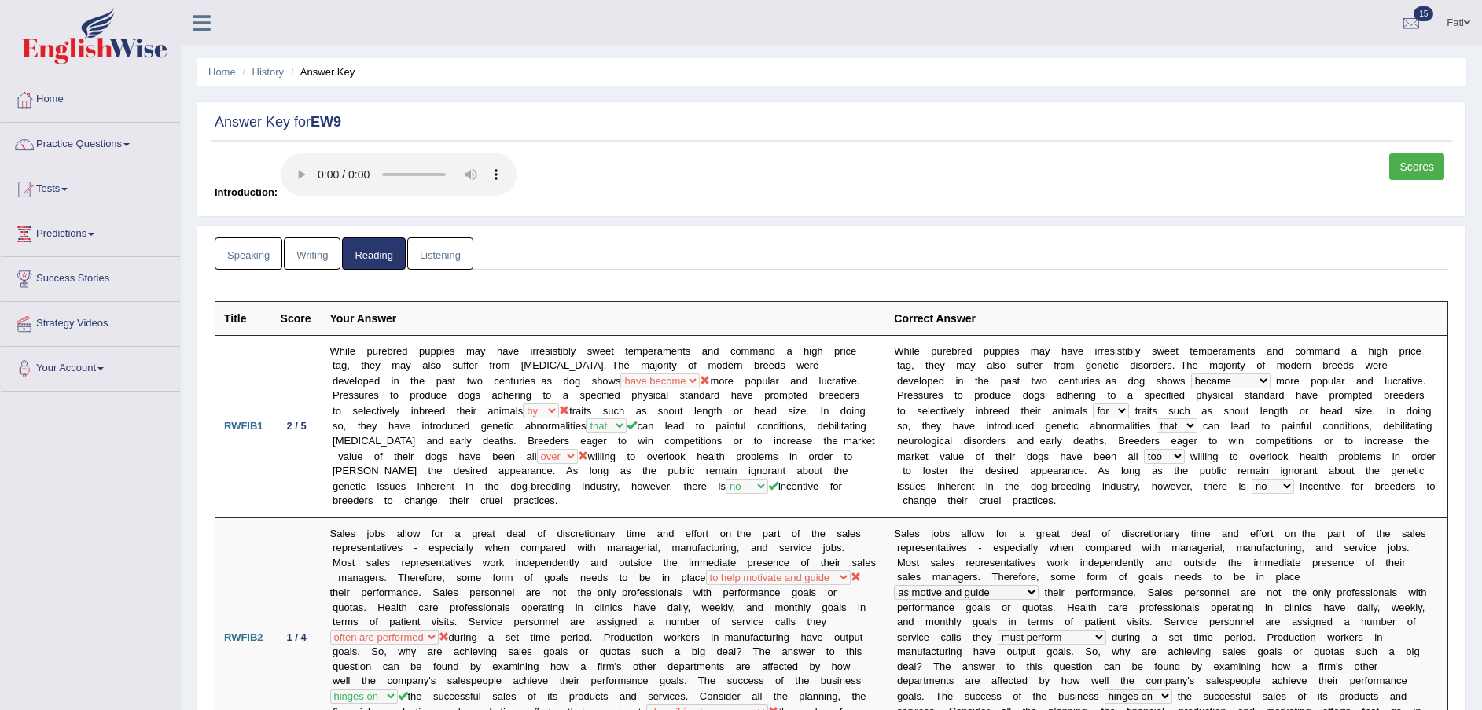
click at [281, 72] on link "History" at bounding box center [267, 72] width 31 height 12
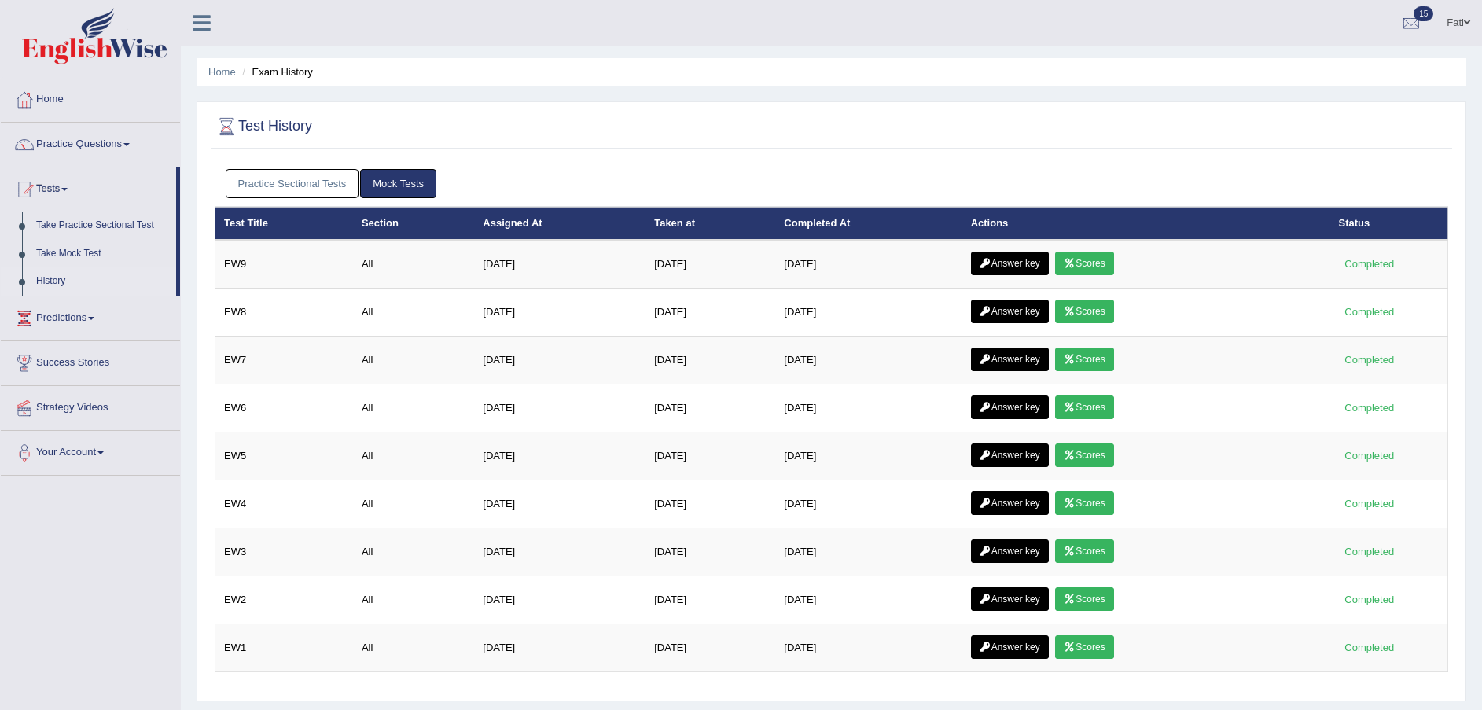
click at [1043, 299] on td "Answer key Scores" at bounding box center [1146, 313] width 368 height 48
click at [1043, 303] on link "Answer key" at bounding box center [1010, 312] width 78 height 24
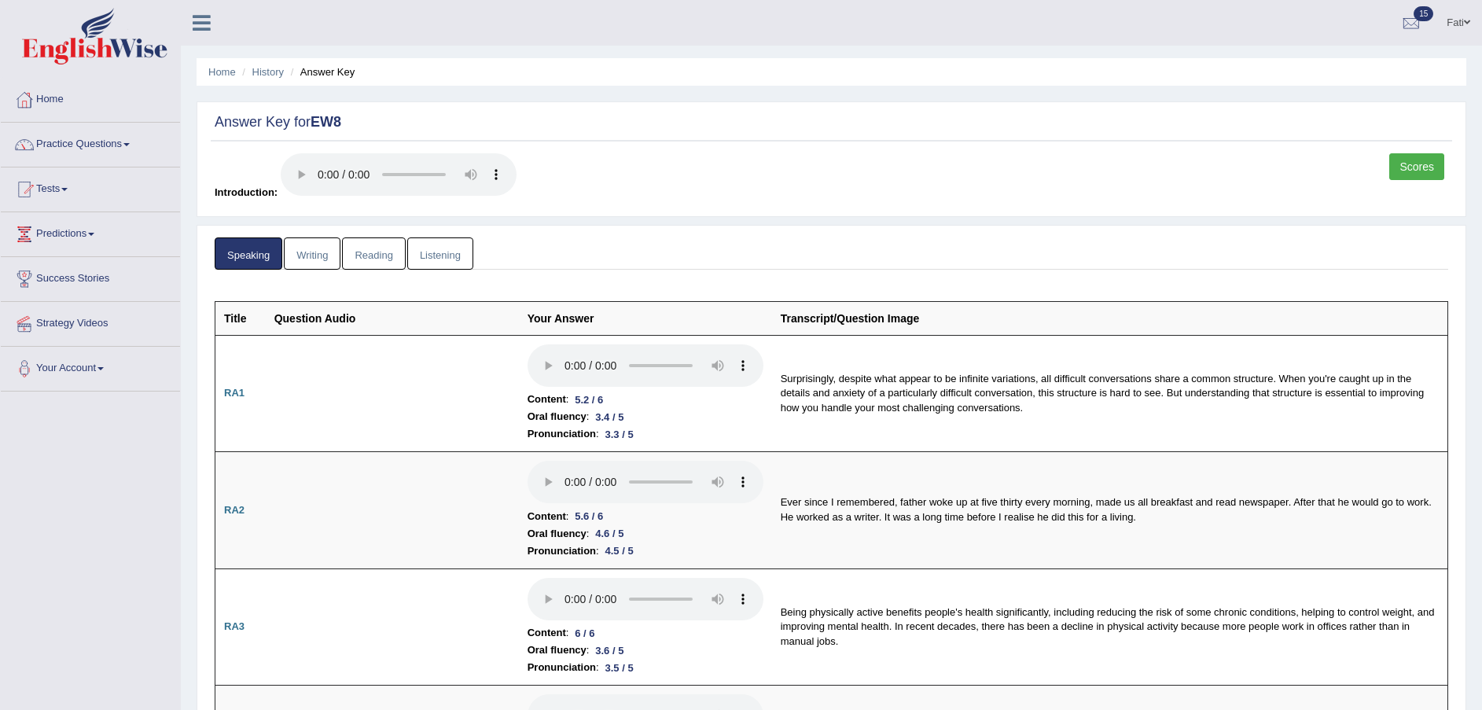
click at [388, 260] on link "Reading" at bounding box center [373, 253] width 63 height 32
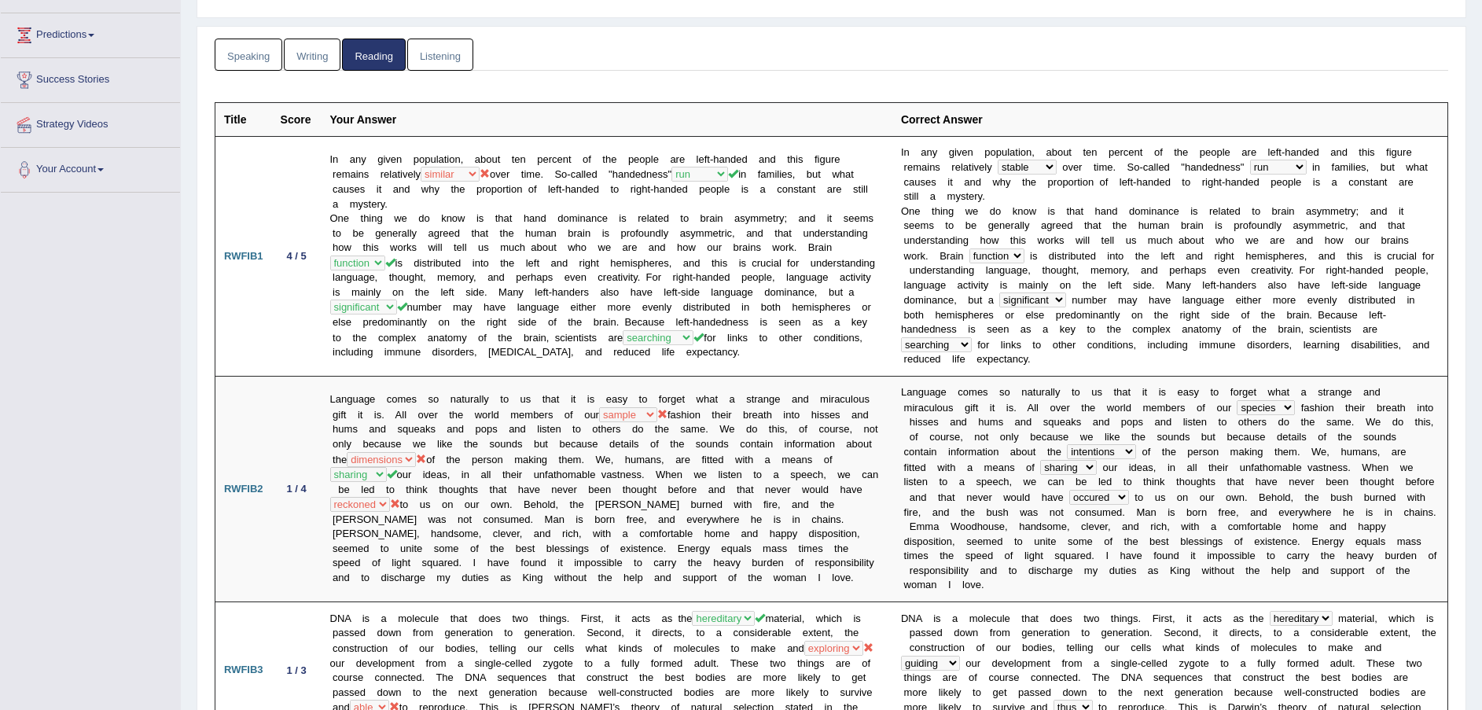
scroll to position [236, 0]
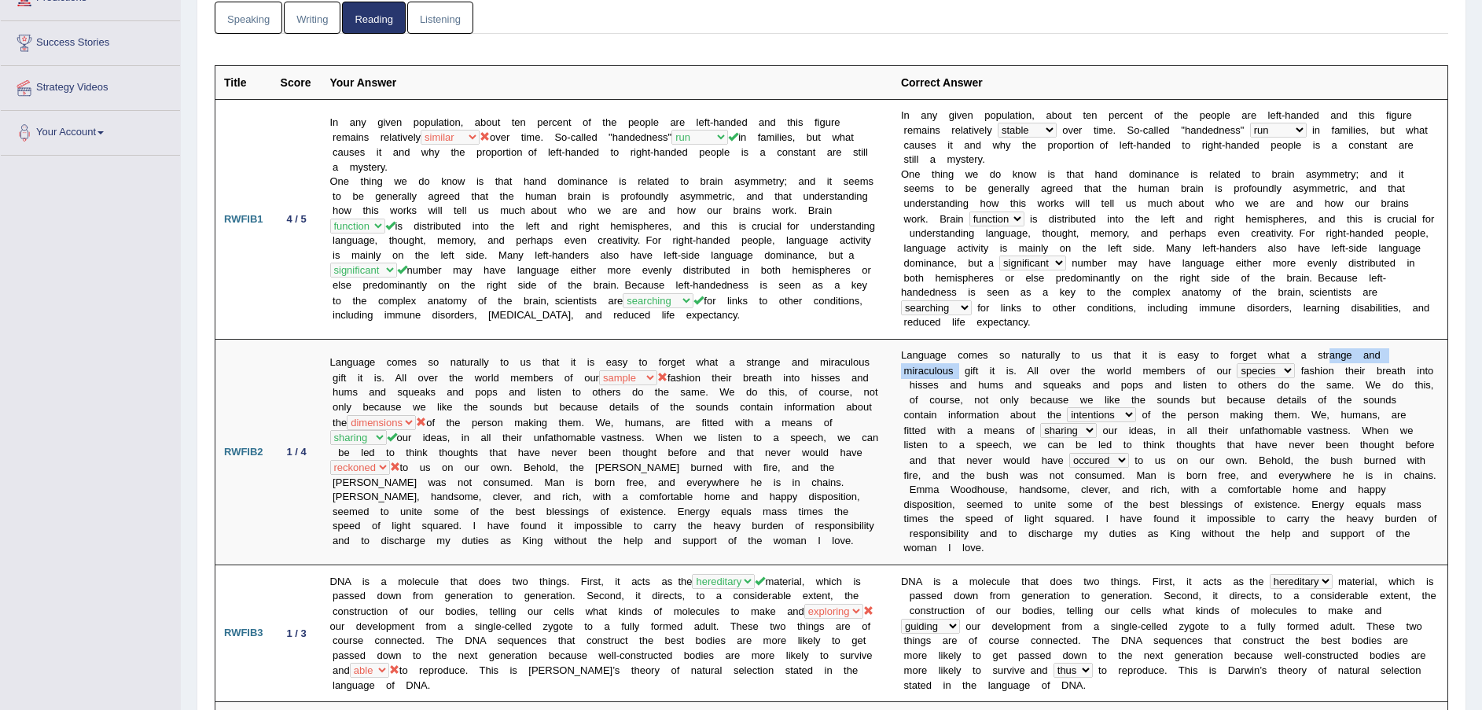
drag, startPoint x: 1431, startPoint y: 336, endPoint x: 1300, endPoint y: 344, distance: 130.7
click at [1305, 344] on td "L a n g u a g e c o m e s s o n a t u r a l l y t o u s t h a t i t i s e a s y…" at bounding box center [1170, 453] width 556 height 226
copy td "r a n g e a n d m i r a c u l o u s"
drag, startPoint x: 1399, startPoint y: 352, endPoint x: 1180, endPoint y: 371, distance: 220.1
click at [1163, 377] on td "L a n g u a g e c o m e s s o n a t u r a l l y t o u s t h a t i t i s e a s y…" at bounding box center [1170, 453] width 556 height 226
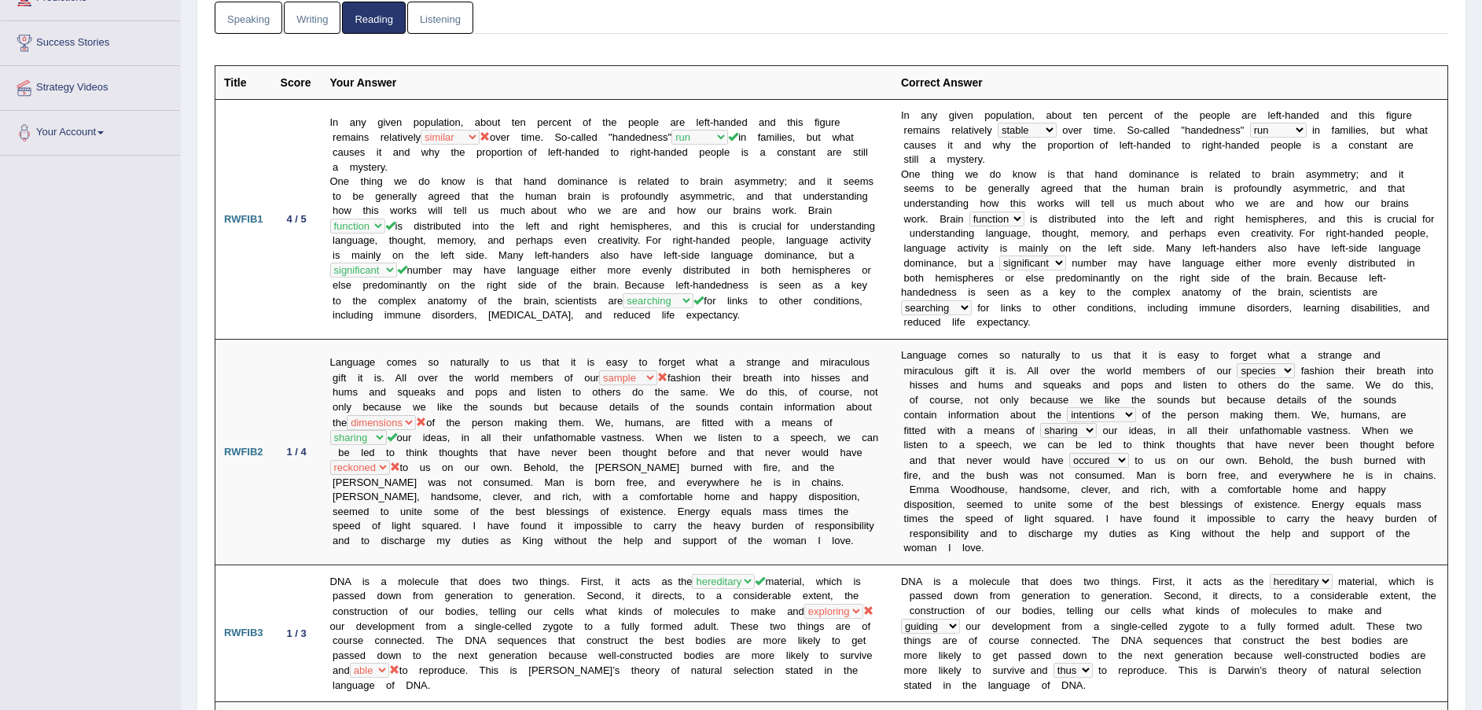
drag, startPoint x: 1180, startPoint y: 371, endPoint x: 1409, endPoint y: 369, distance: 228.8
click at [1413, 369] on td "L a n g u a g e c o m e s s o n a t u r a l l y t o u s t h a t i t i s e a s y…" at bounding box center [1170, 453] width 556 height 226
drag, startPoint x: 1403, startPoint y: 355, endPoint x: 1029, endPoint y: 362, distance: 374.3
click at [1029, 362] on td "L a n g u a g e c o m e s s o n a t u r a l l y t o u s t h a t i t i s e a s y…" at bounding box center [1170, 453] width 556 height 226
copy td "w o r l d m e m b e r s o f o u r special specified species sample f a s h i o …"
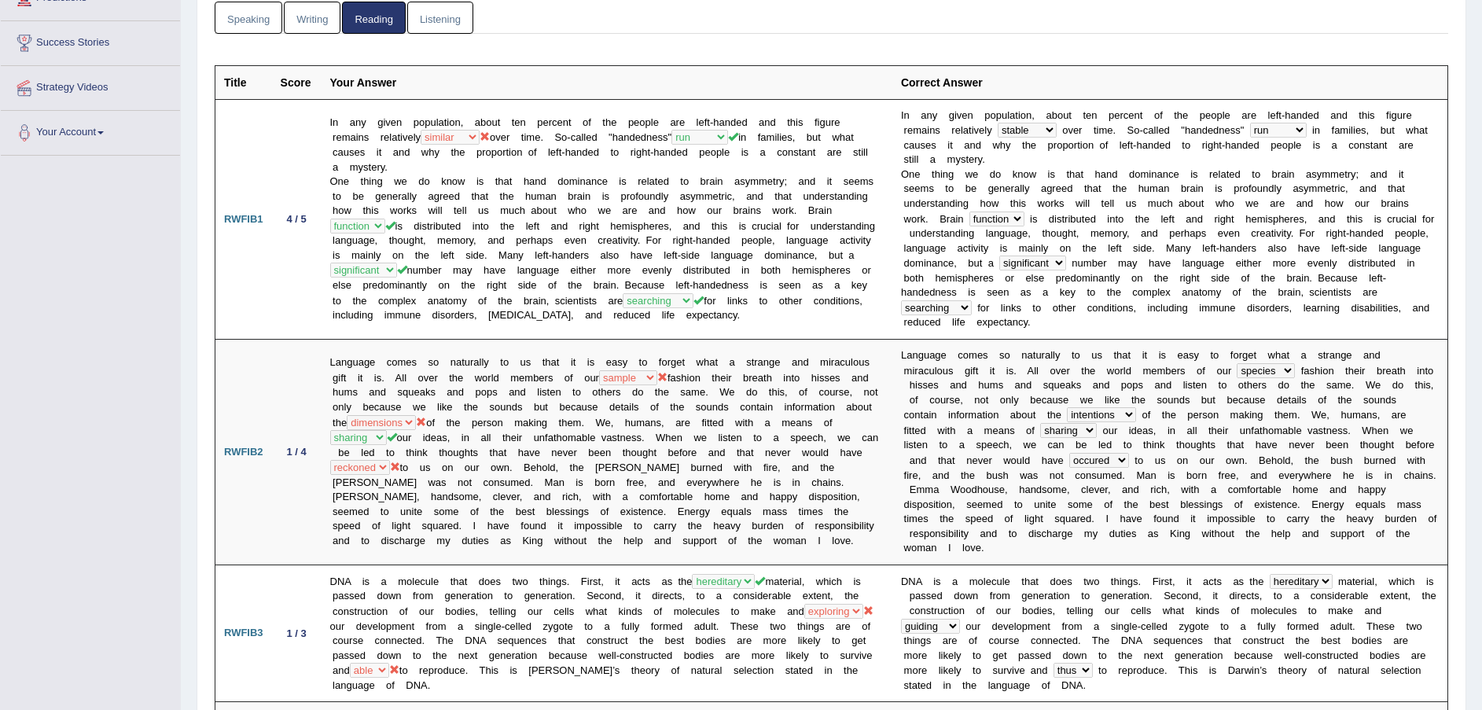
click at [1326, 394] on b at bounding box center [1329, 400] width 6 height 12
drag, startPoint x: 1208, startPoint y: 414, endPoint x: 1096, endPoint y: 408, distance: 111.8
click at [1096, 408] on td "L a n g u a g e c o m e s s o n a t u r a l l y t o u s t h a t i t i s e a s y…" at bounding box center [1170, 453] width 556 height 226
drag, startPoint x: 1096, startPoint y: 408, endPoint x: 1147, endPoint y: 431, distance: 56.0
click at [1332, 439] on b "e" at bounding box center [1335, 445] width 6 height 12
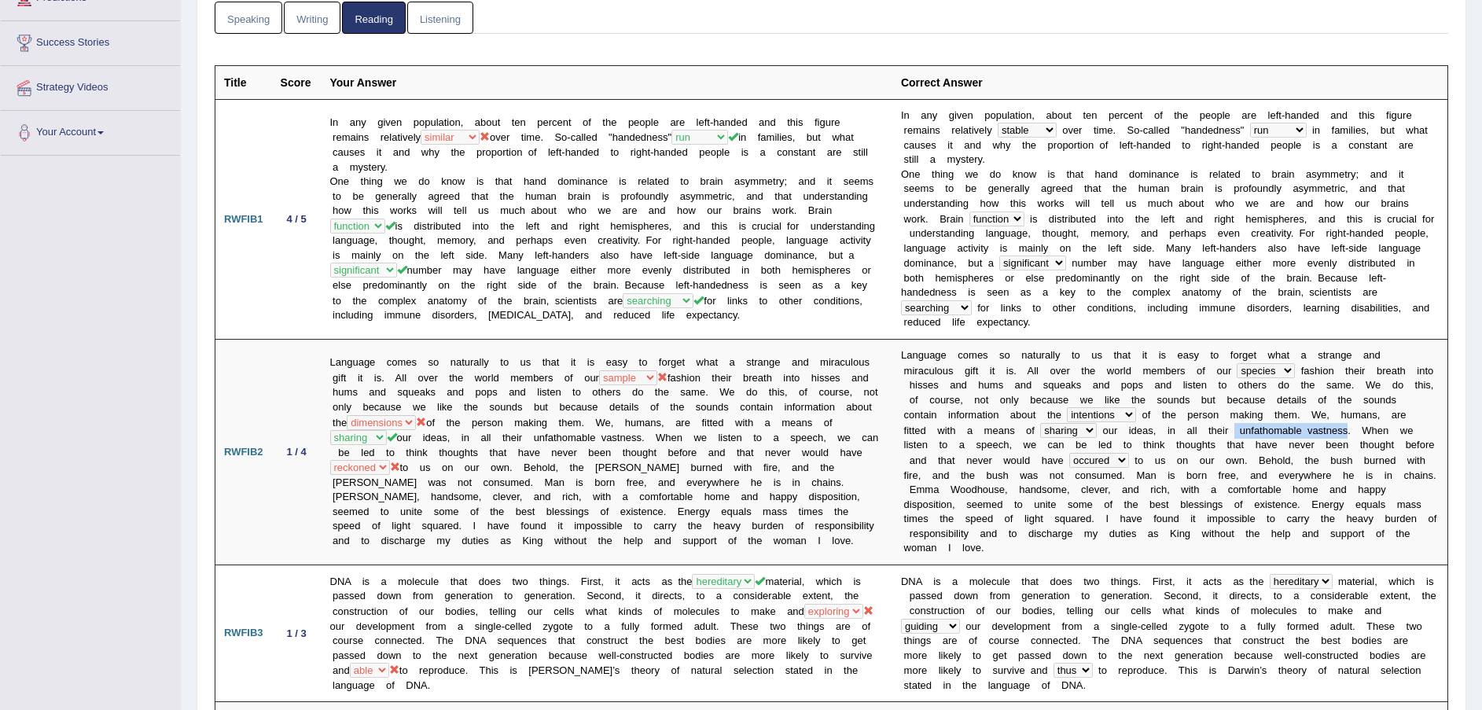
drag, startPoint x: 1201, startPoint y: 418, endPoint x: 1086, endPoint y: 419, distance: 114.8
click at [1086, 419] on td "L a n g u a g e c o m e s s o n a t u r a l l y t o u s t h a t i t i s e a s y…" at bounding box center [1170, 453] width 556 height 226
copy td "u n f a t h o m a b l e v a s t n e s s"
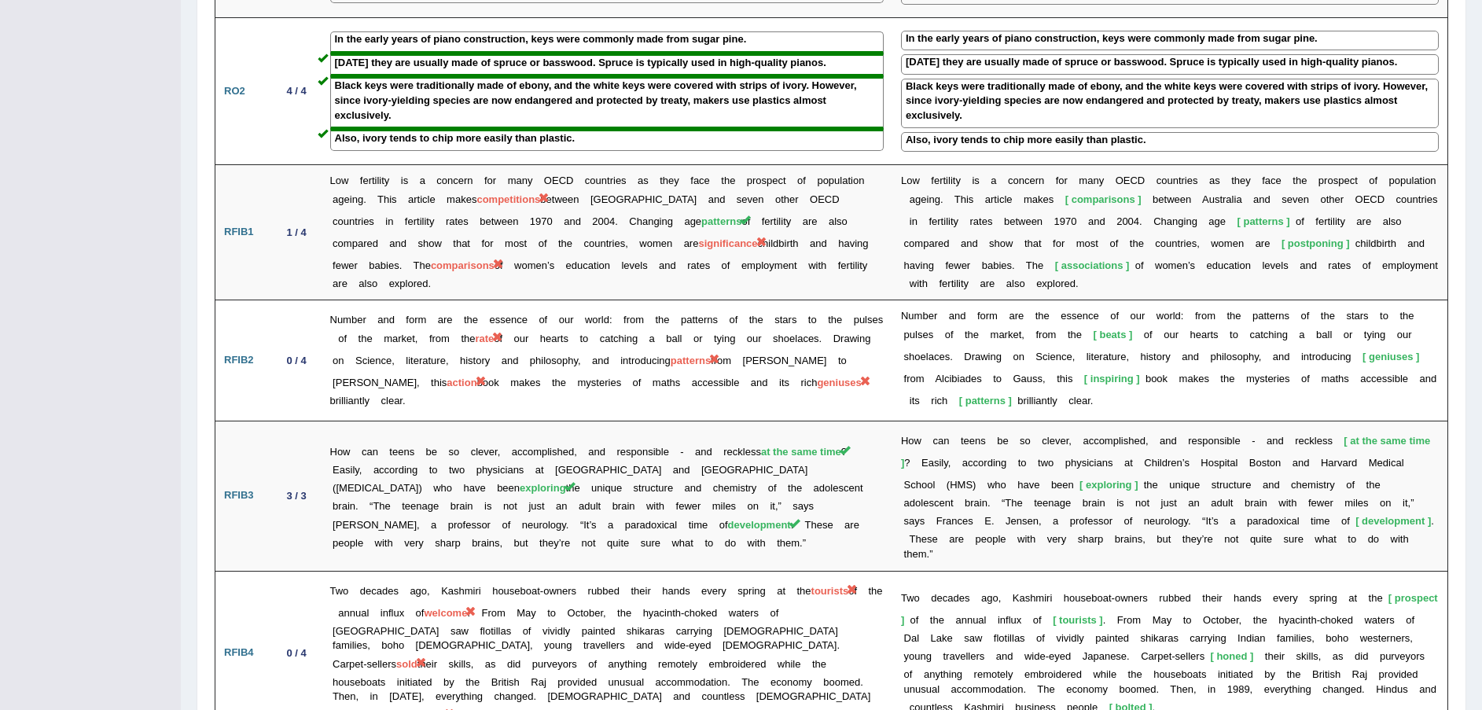
scroll to position [1769, 0]
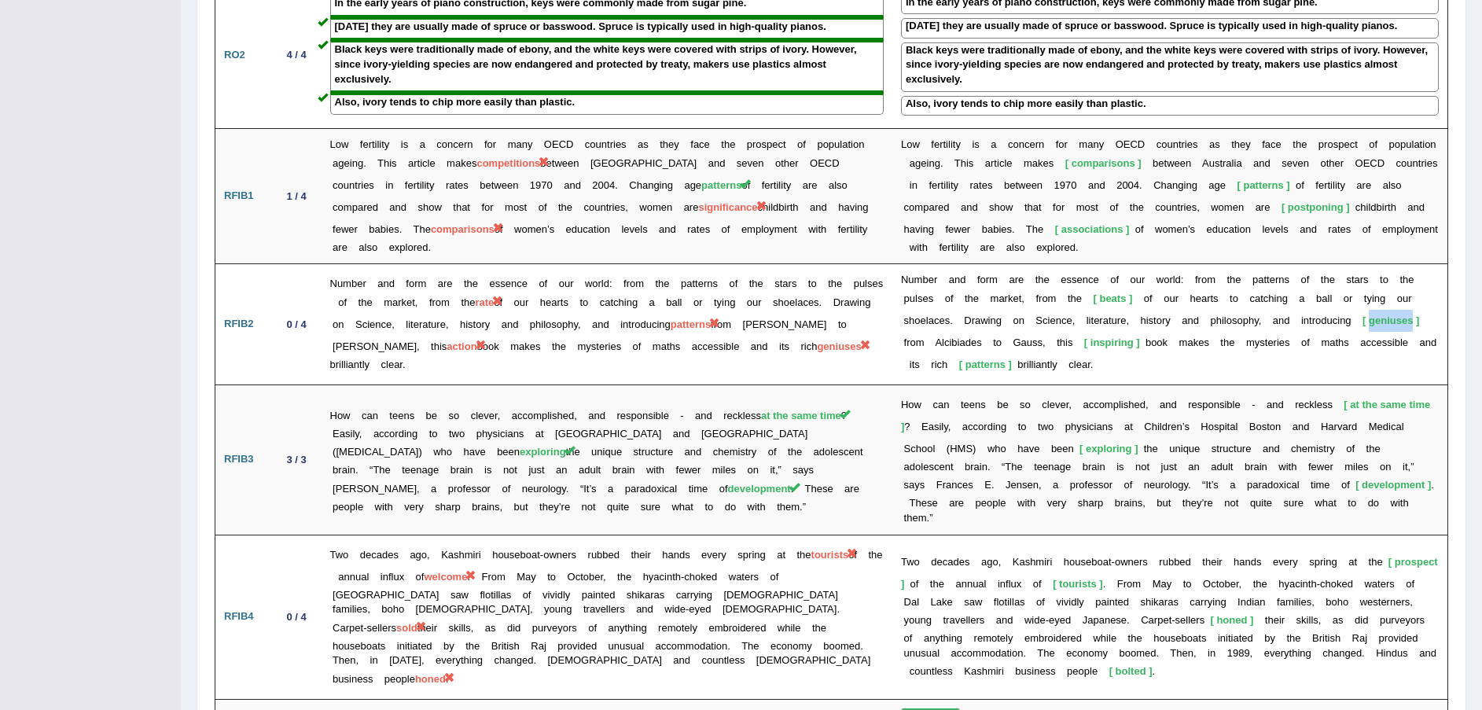
drag, startPoint x: 1334, startPoint y: 274, endPoint x: 1287, endPoint y: 280, distance: 47.5
click at [1362, 314] on span "geniuses" at bounding box center [1390, 320] width 57 height 12
drag, startPoint x: 1287, startPoint y: 280, endPoint x: 1298, endPoint y: 278, distance: 11.3
copy span "geniuses"
drag, startPoint x: 928, startPoint y: 296, endPoint x: 1277, endPoint y: 269, distance: 350.1
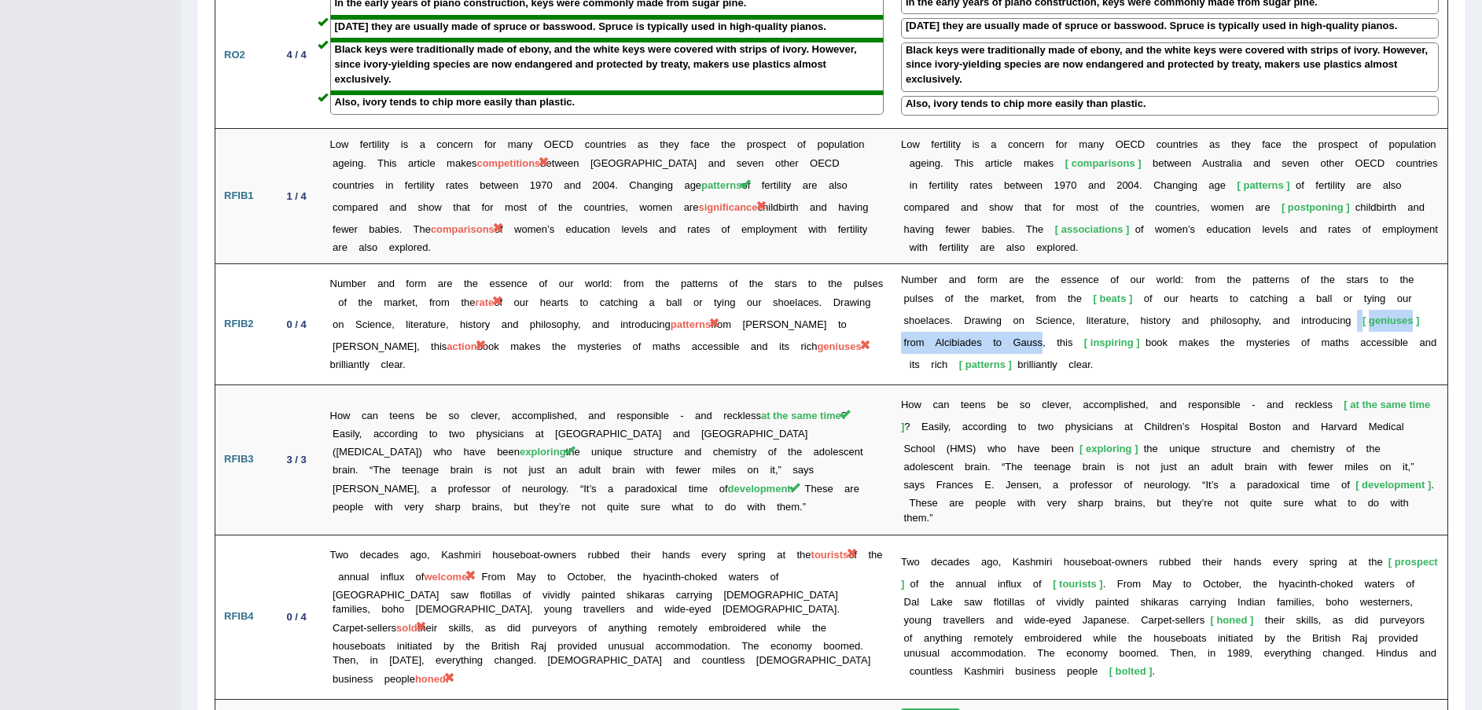
click at [1277, 269] on td "N u m b e r a n d f o r m a r e t h e e s s e n c e o f o u r w o r l d : f r o…" at bounding box center [1170, 324] width 556 height 121
copy td "geniuses f r o m A l c i b i a d e s t o G a u s s"
drag, startPoint x: 1027, startPoint y: 300, endPoint x: 965, endPoint y: 296, distance: 62.2
click at [965, 296] on td "N u m b e r a n d f o r m a r e t h e e s s e n c e o f o u r w o r l d : f r o…" at bounding box center [1170, 324] width 556 height 121
copy td "inspiring b"
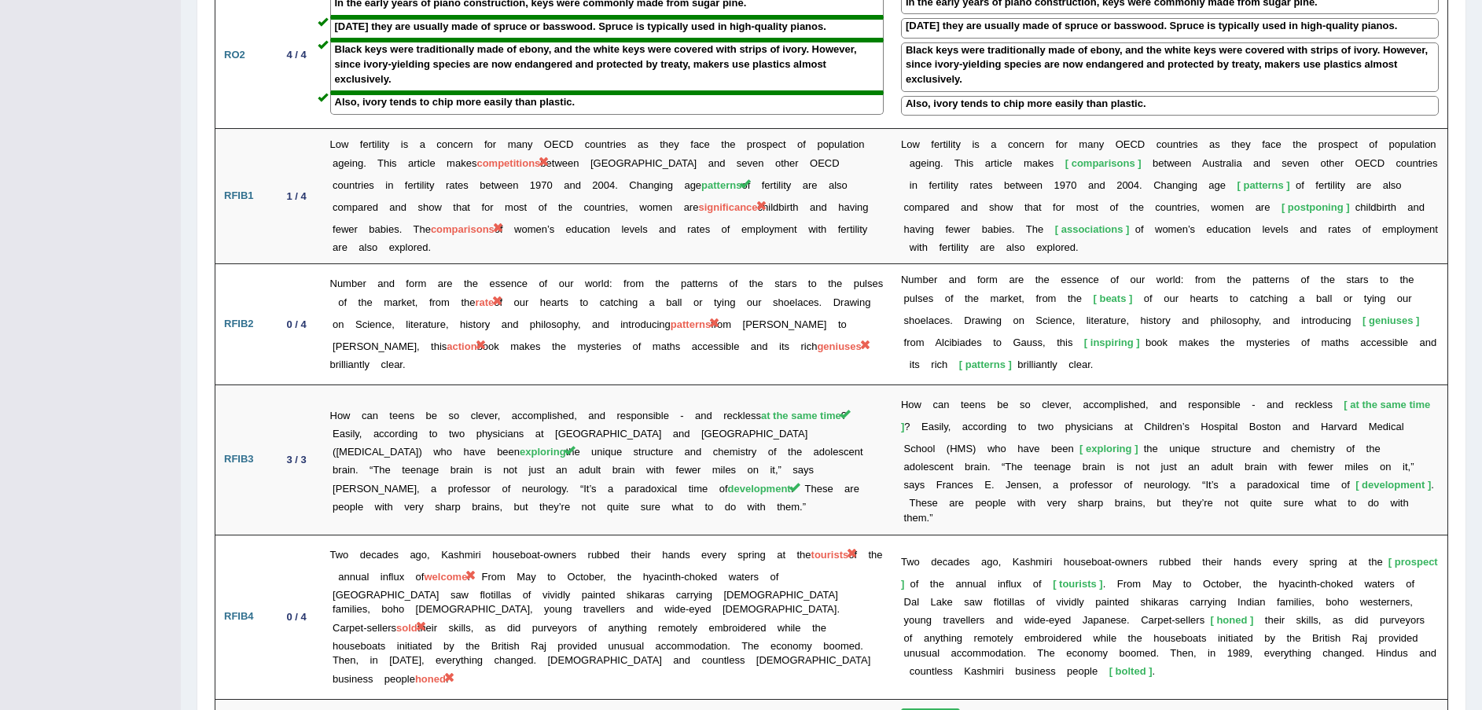
click at [1071, 310] on td "N u m b e r a n d f o r m a r e t h e e s s e n c e o f o u r w o r l d : f r o…" at bounding box center [1170, 324] width 556 height 121
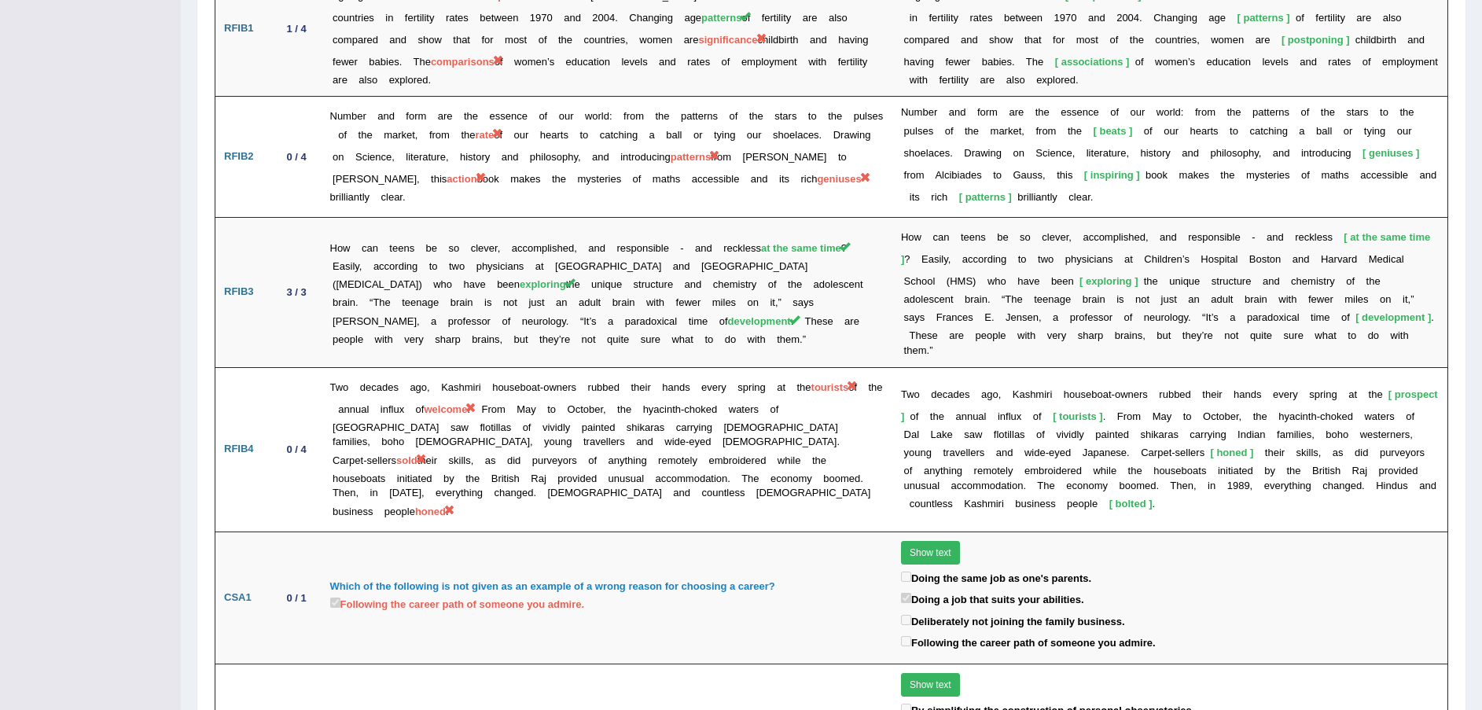
scroll to position [1887, 0]
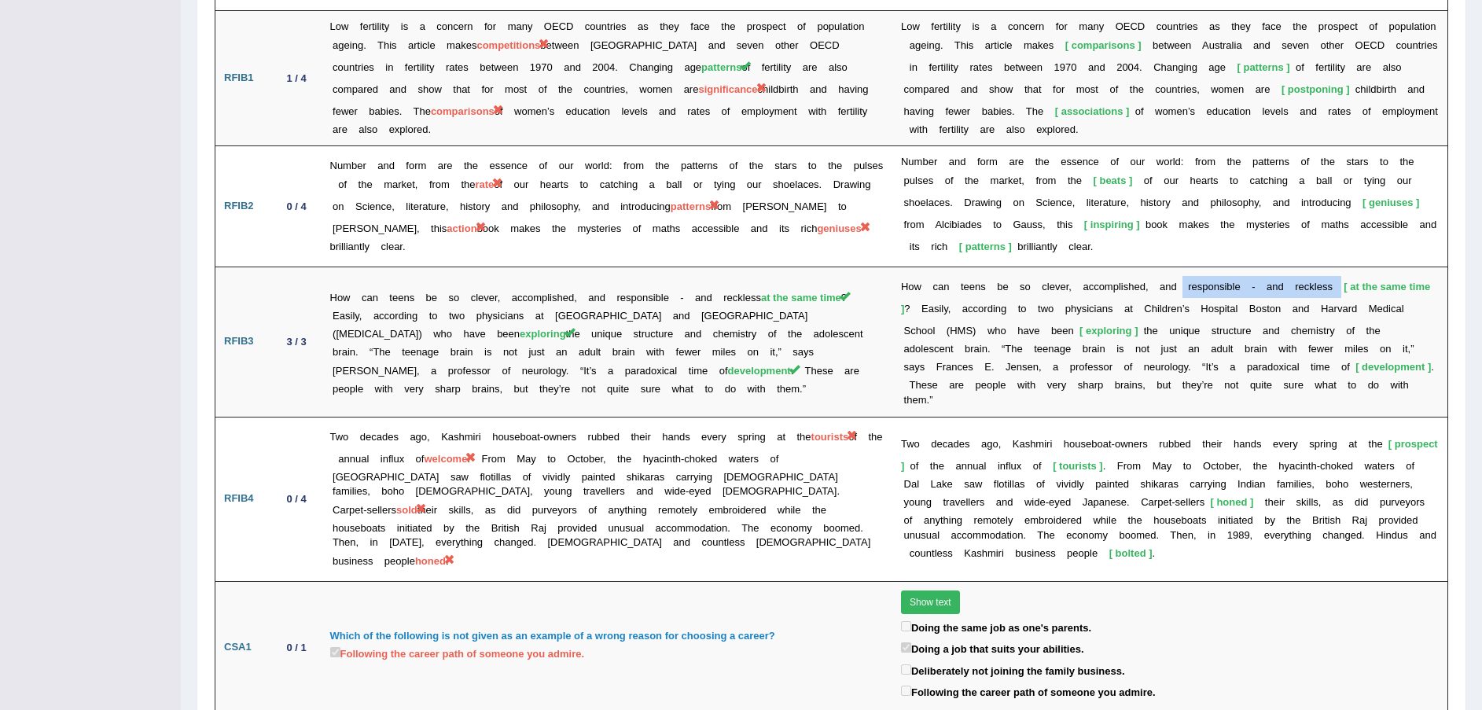
drag, startPoint x: 1318, startPoint y: 234, endPoint x: 1165, endPoint y: 233, distance: 152.5
click at [1165, 267] on td "H o w c a n t e e n s b e s o c l e v e r , a c c o m p l i s h e d , a n d r e…" at bounding box center [1170, 342] width 556 height 150
copy td "r e s p o n s i b l e - a n d r e c k l e s s"
click at [1327, 320] on td "H o w c a n t e e n s b e s o c l e v e r , a c c o m p l i s h e d , a n d r e…" at bounding box center [1170, 342] width 556 height 150
drag, startPoint x: 1254, startPoint y: 291, endPoint x: 1188, endPoint y: 291, distance: 66.0
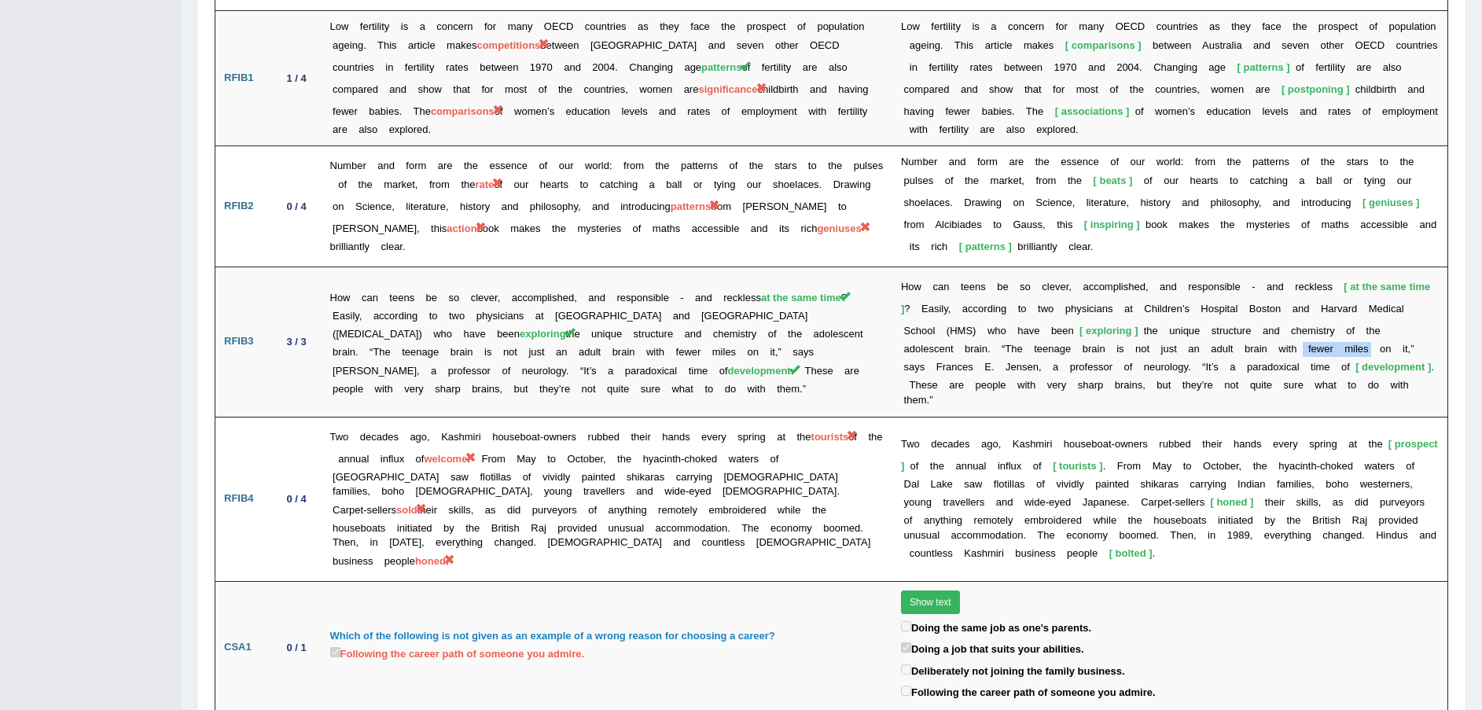
click at [1188, 291] on td "H o w c a n t e e n s b e s o c l e v e r , a c c o m p l i s h e d , a n d r e…" at bounding box center [1170, 342] width 556 height 150
copy td "f e w e r m i l e s"
click at [1351, 319] on td "H o w c a n t e e n s b e s o c l e v e r , a c c o m p l i s h e d , a n d r e…" at bounding box center [1170, 342] width 556 height 150
drag, startPoint x: 1148, startPoint y: 309, endPoint x: 1087, endPoint y: 309, distance: 60.5
click at [1087, 309] on td "H o w c a n t e e n s b e s o c l e v e r , a c c o m p l i s h e d , a n d r e…" at bounding box center [1170, 342] width 556 height 150
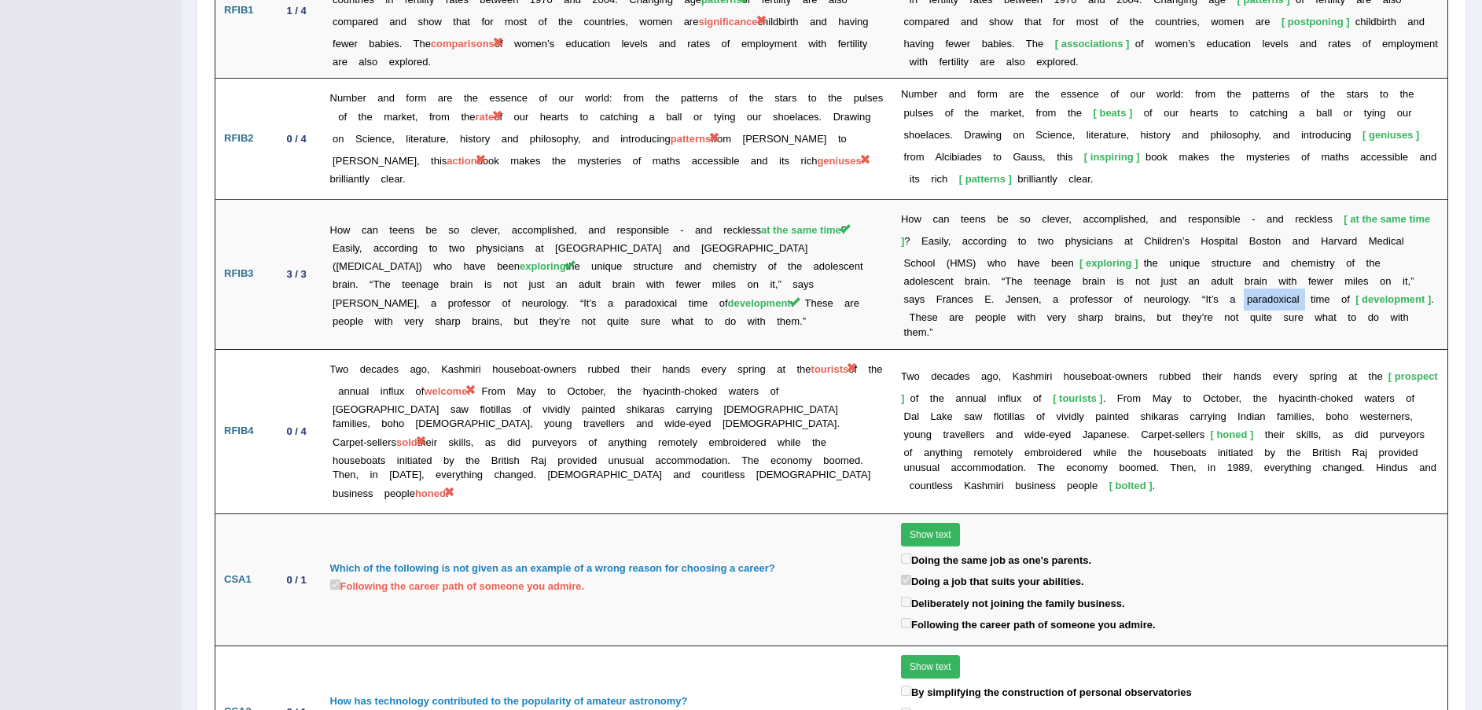
scroll to position [2016, 0]
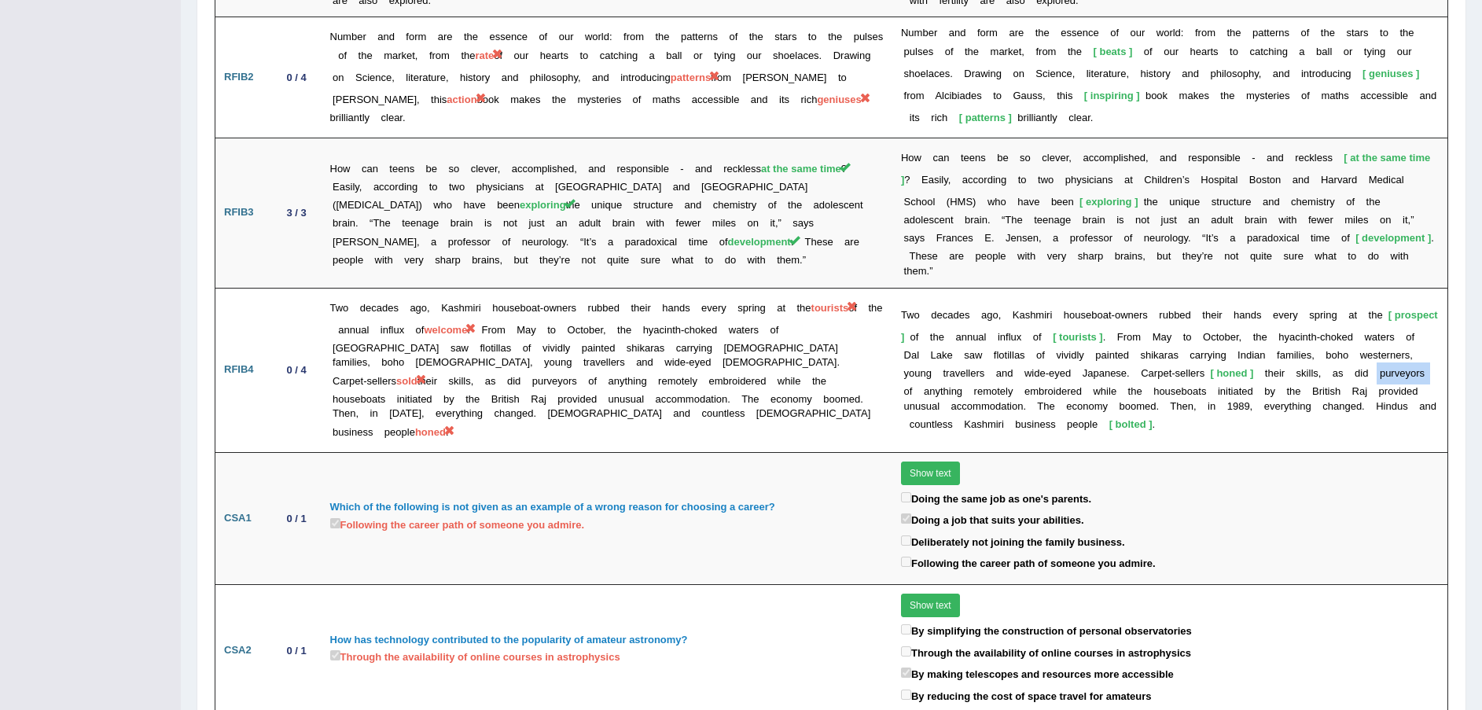
drag, startPoint x: 1314, startPoint y: 291, endPoint x: 1262, endPoint y: 295, distance: 52.0
click at [1262, 295] on td "T w o d e c a d e s a g o , K a s h m i r i h o u s e b o a t - o w n e r s r u…" at bounding box center [1170, 370] width 556 height 164
copy td "p u r v e y o r s"
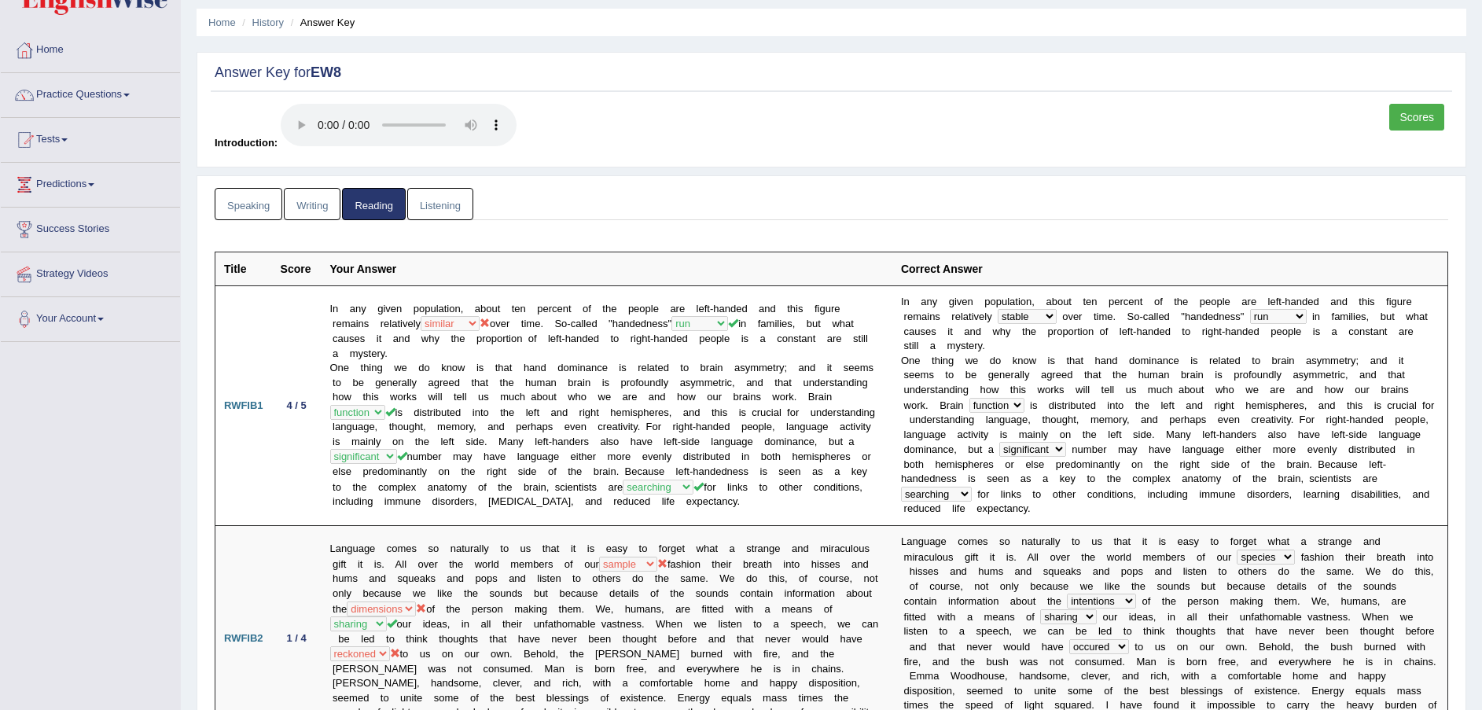
scroll to position [0, 0]
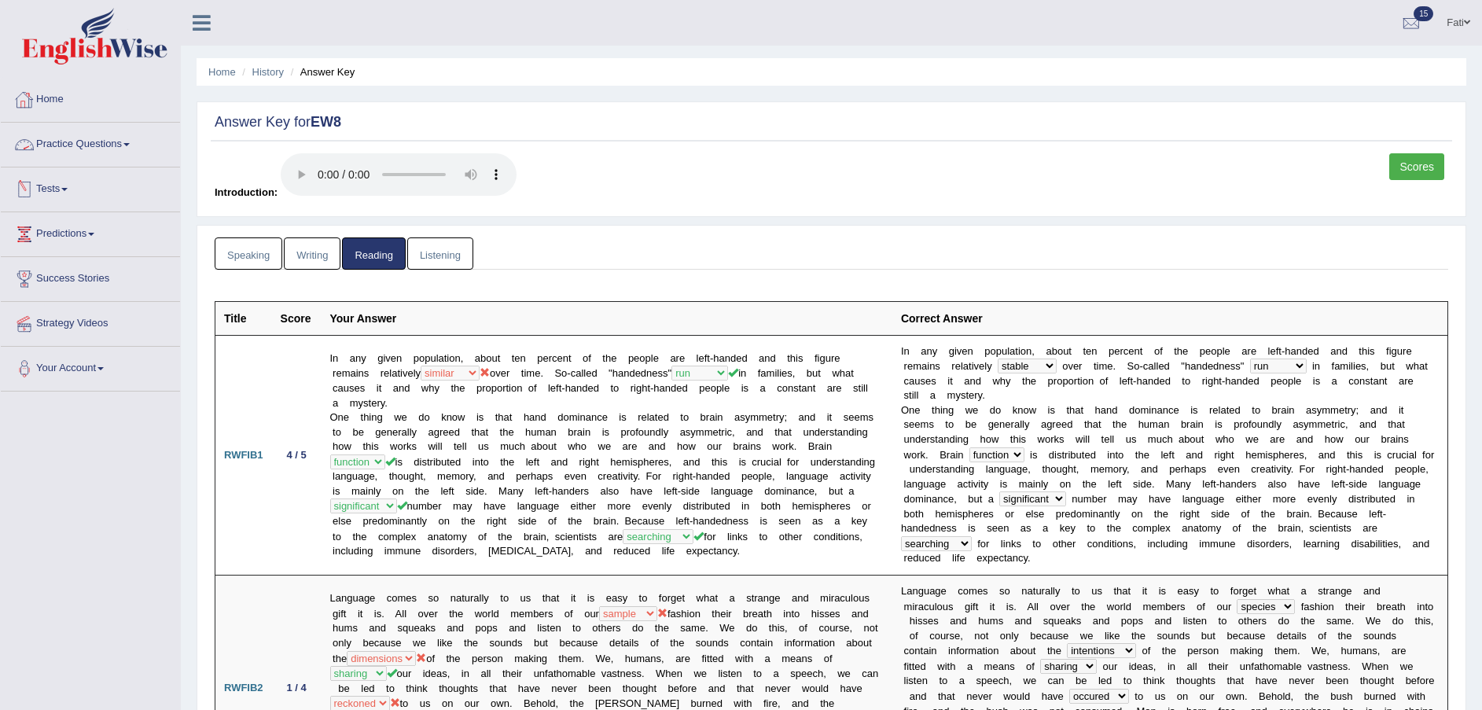
click at [52, 141] on link "Practice Questions" at bounding box center [90, 142] width 179 height 39
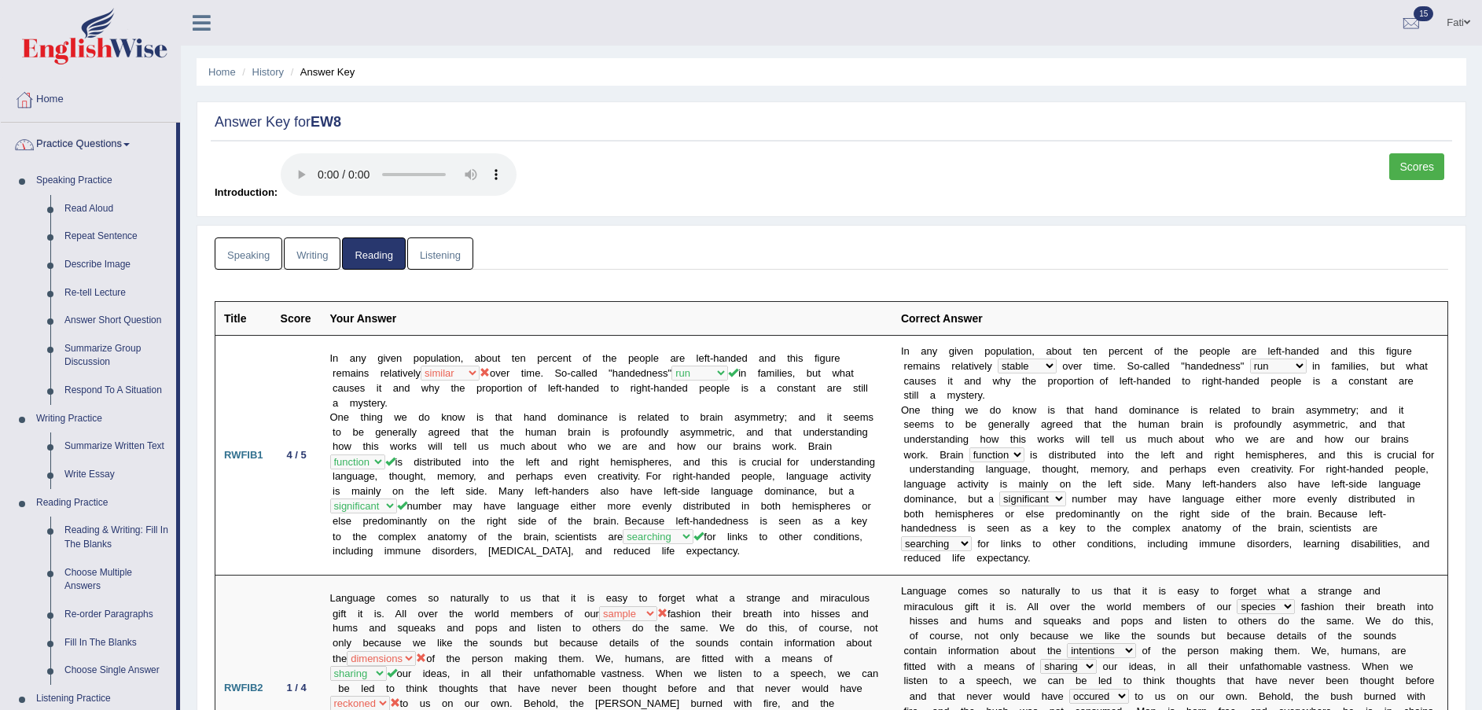
click at [84, 138] on link "Practice Questions" at bounding box center [88, 142] width 175 height 39
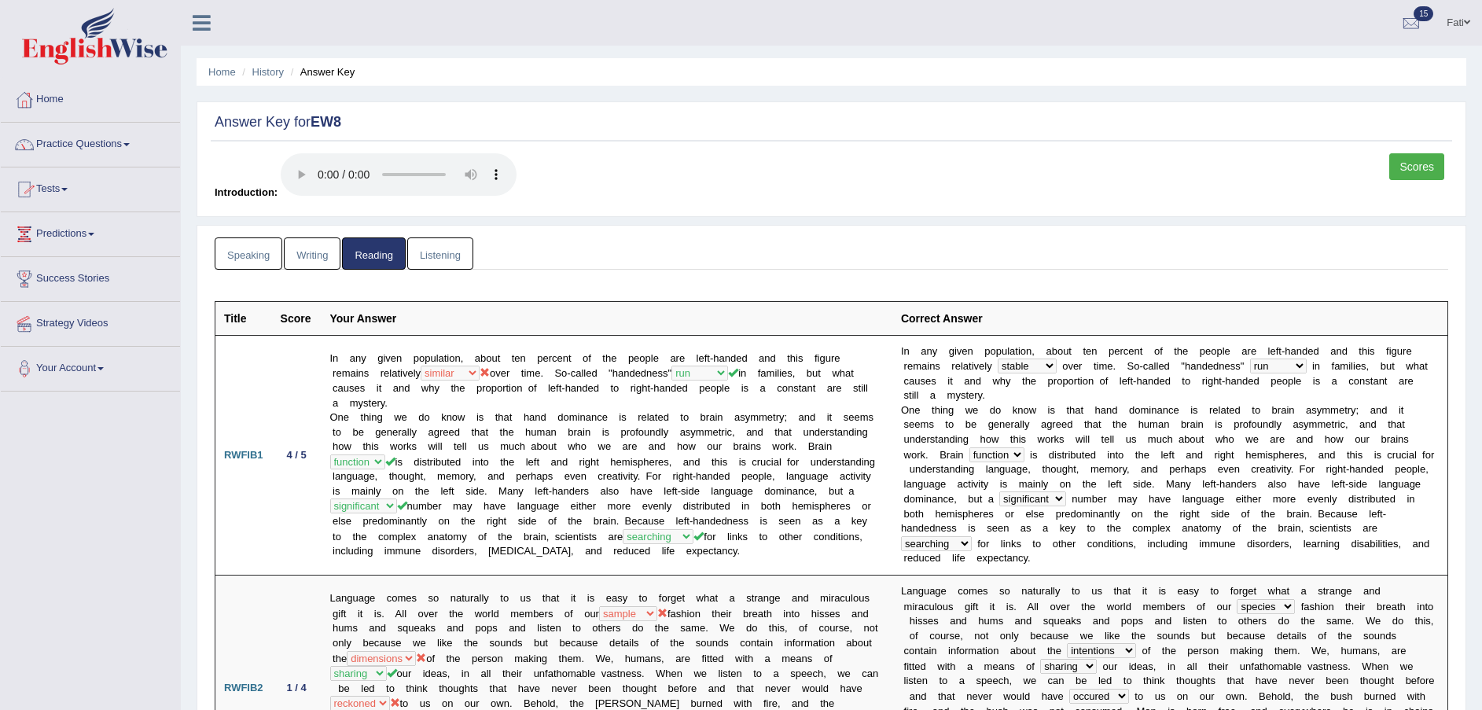
click at [73, 195] on link "Tests" at bounding box center [90, 186] width 179 height 39
click at [85, 253] on link "Take Mock Test" at bounding box center [102, 254] width 147 height 28
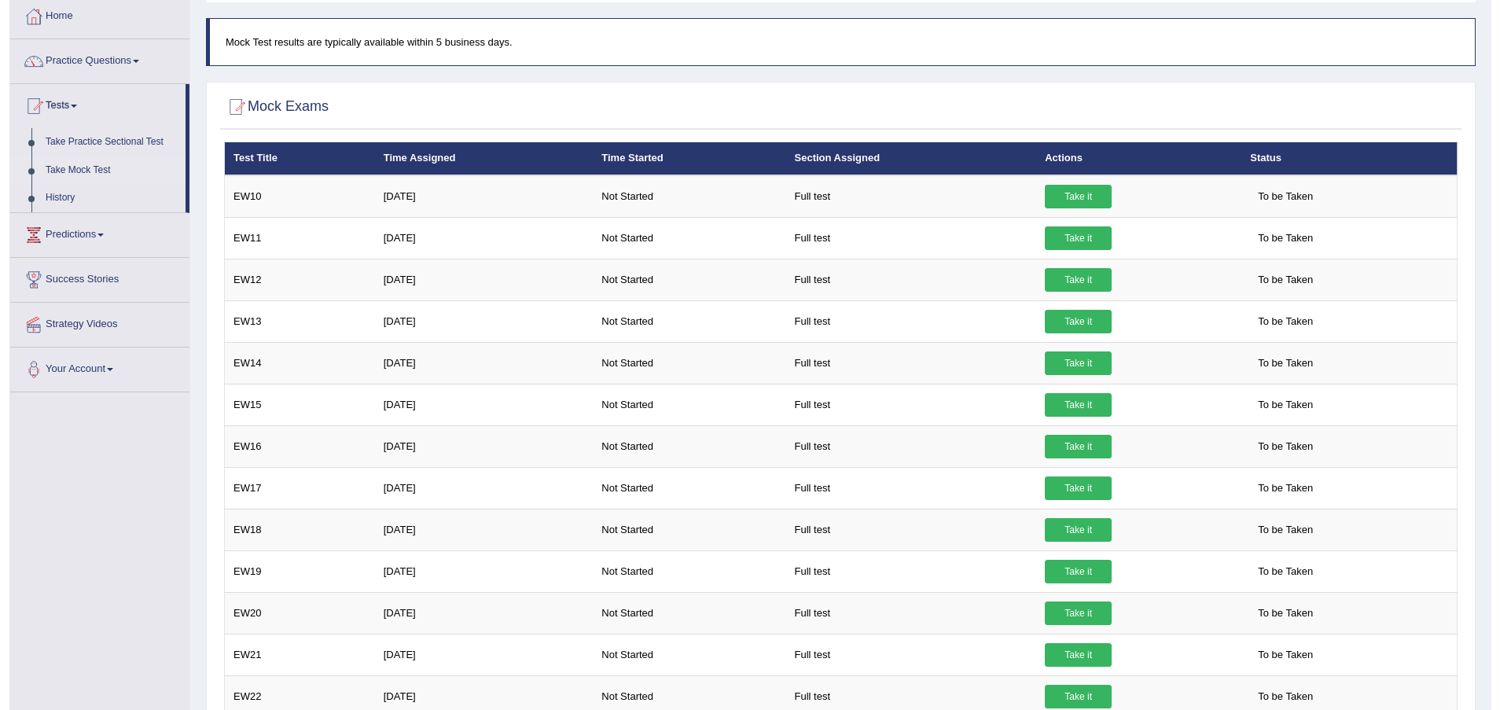
scroll to position [82, 0]
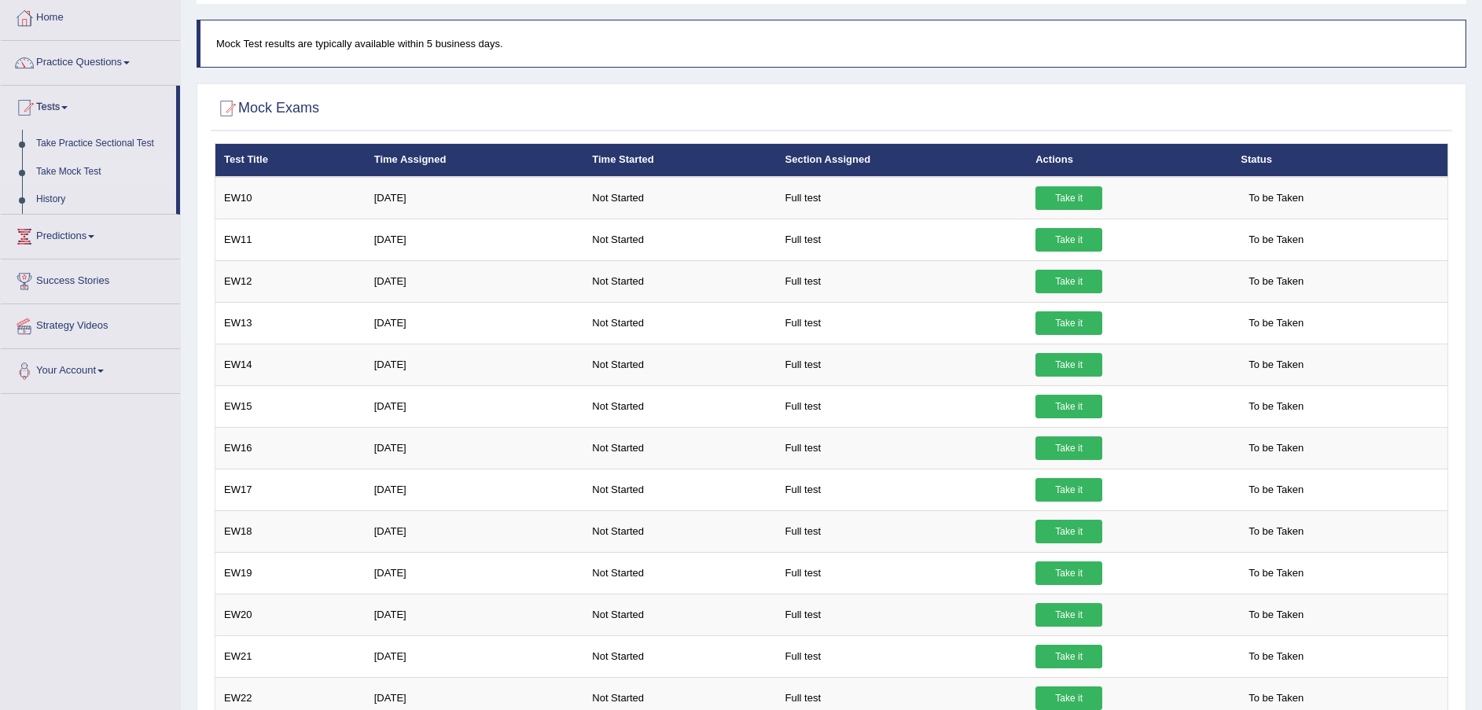
click at [1064, 274] on link "Take it" at bounding box center [1068, 282] width 67 height 24
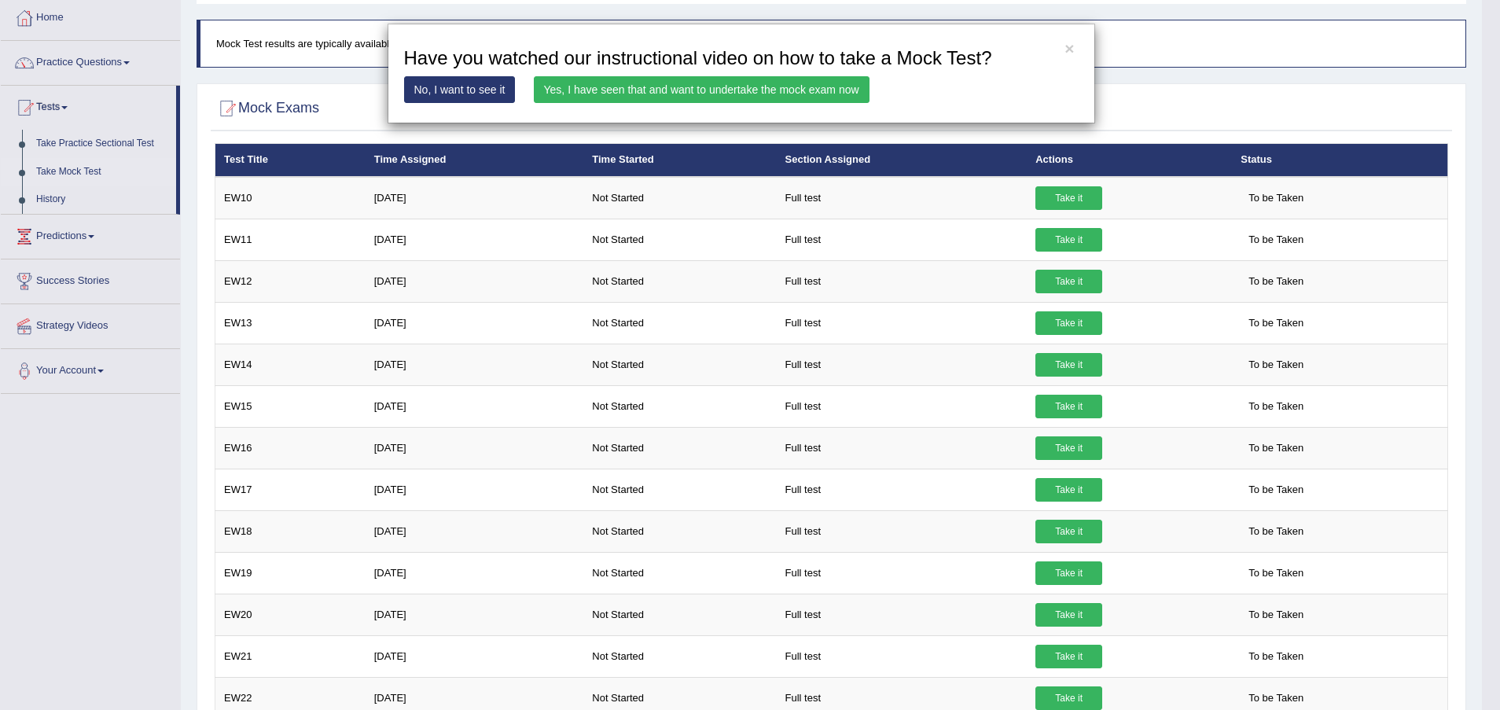
click at [770, 80] on link "Yes, I have seen that and want to undertake the mock exam now" at bounding box center [702, 89] width 336 height 27
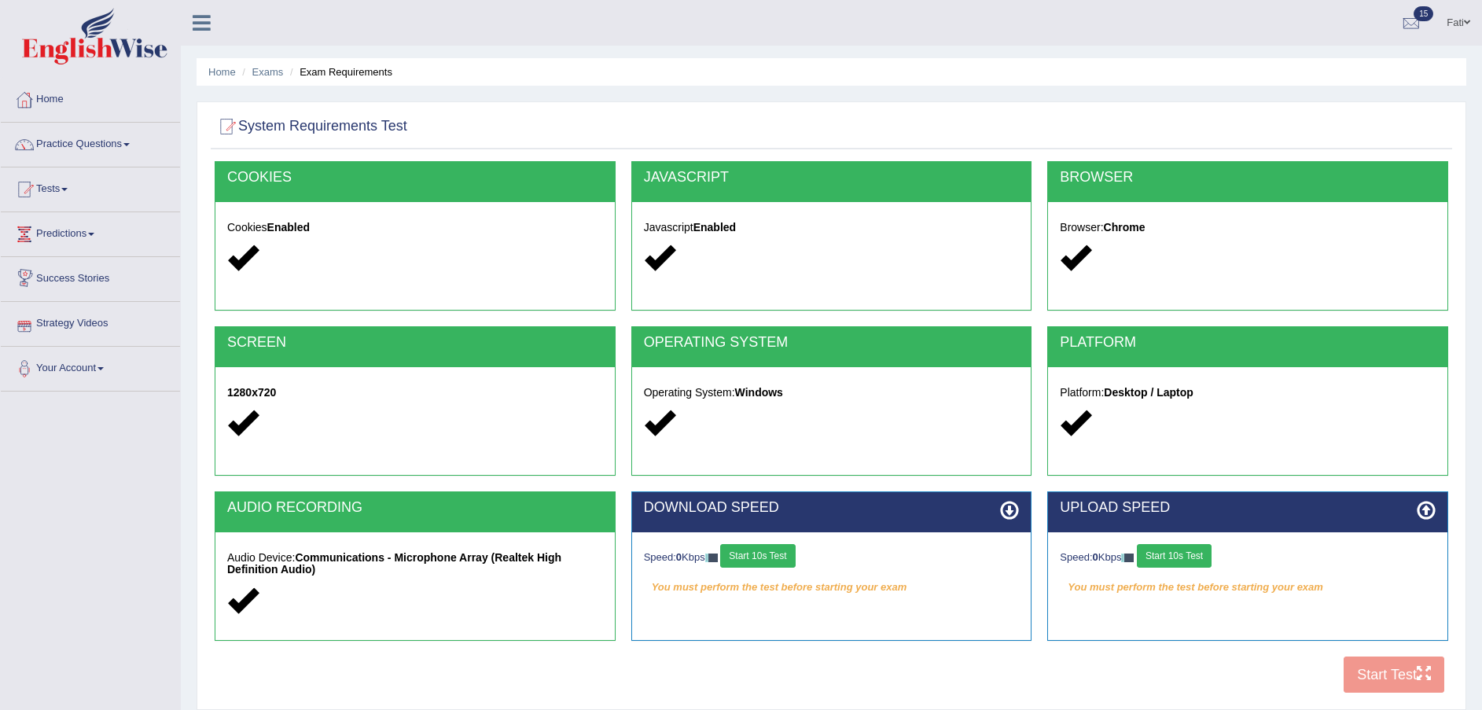
click at [777, 567] on button "Start 10s Test" at bounding box center [757, 556] width 75 height 24
click at [1189, 554] on button "Start 10s Test" at bounding box center [1174, 556] width 75 height 24
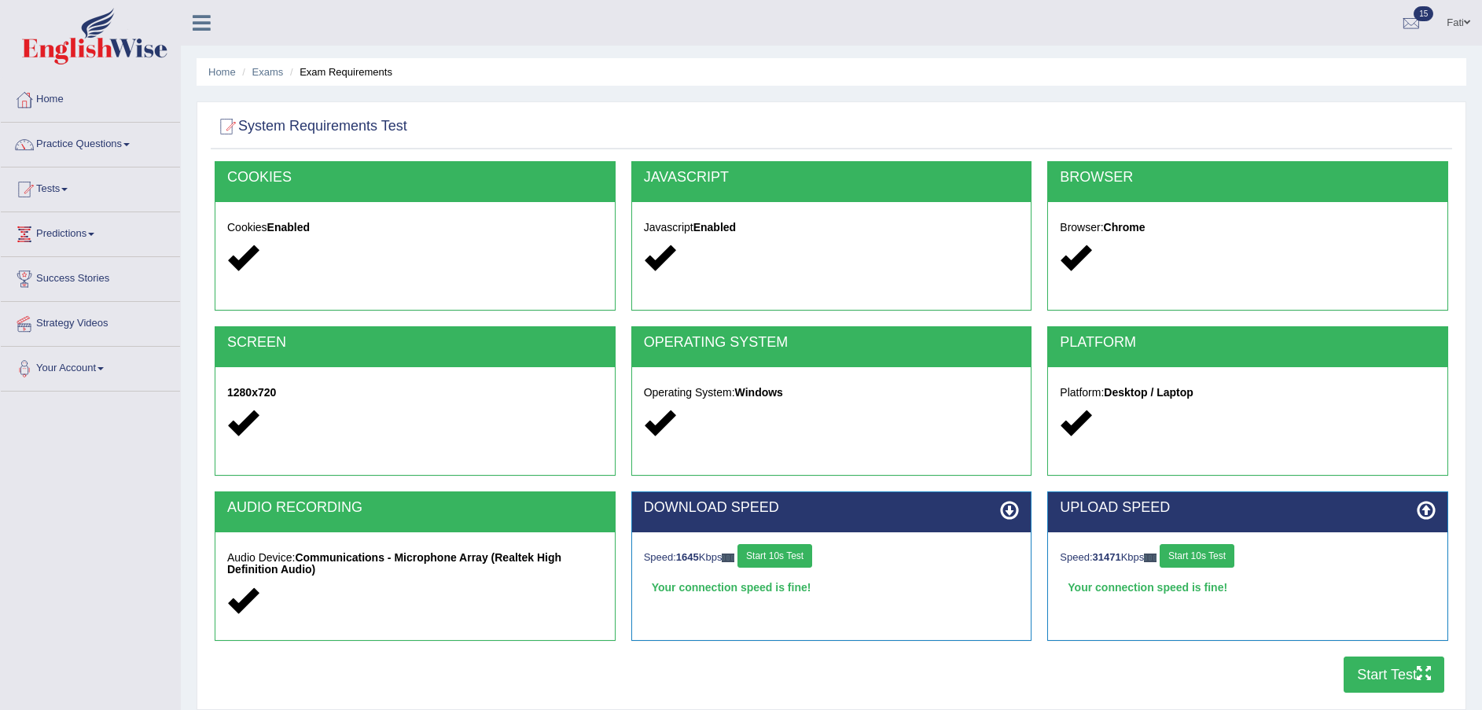
click at [1403, 673] on button "Start Test" at bounding box center [1394, 674] width 101 height 36
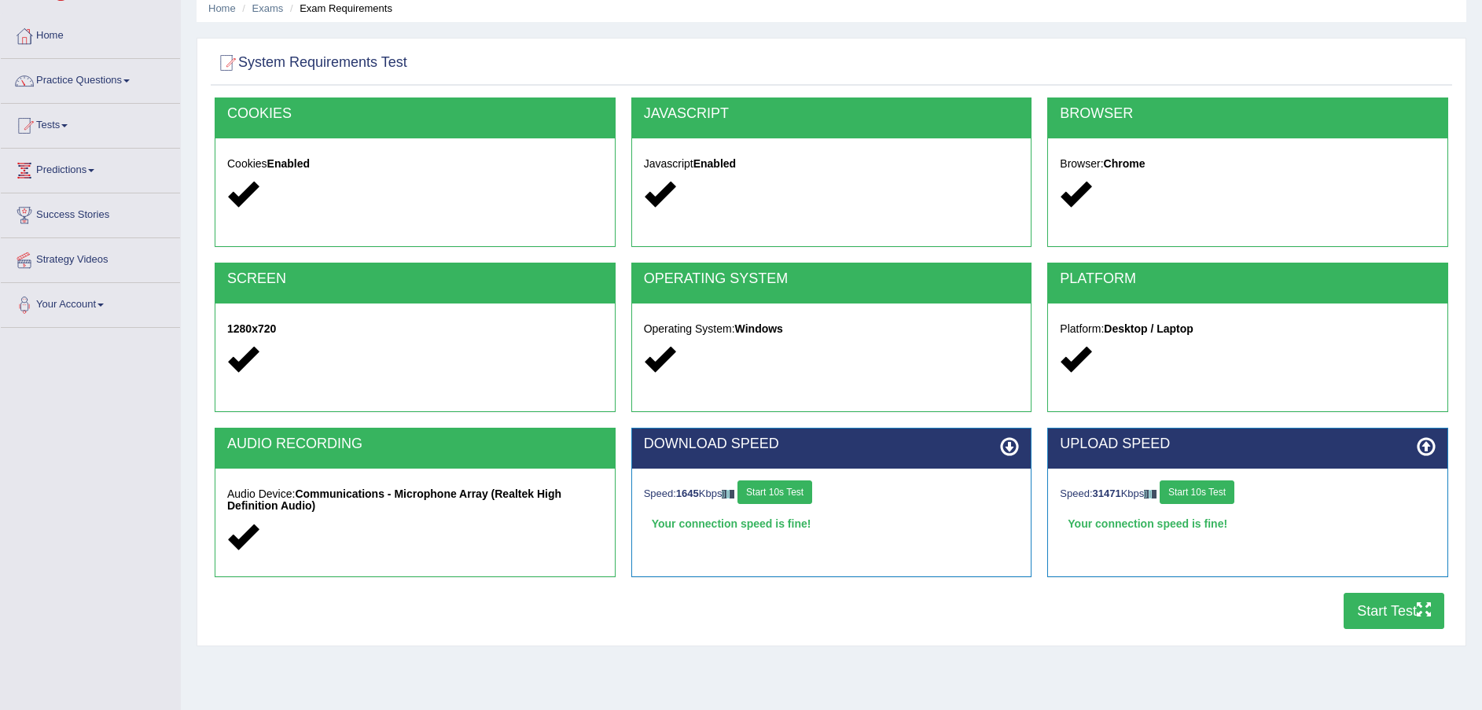
scroll to position [116, 0]
